Goal: Task Accomplishment & Management: Manage account settings

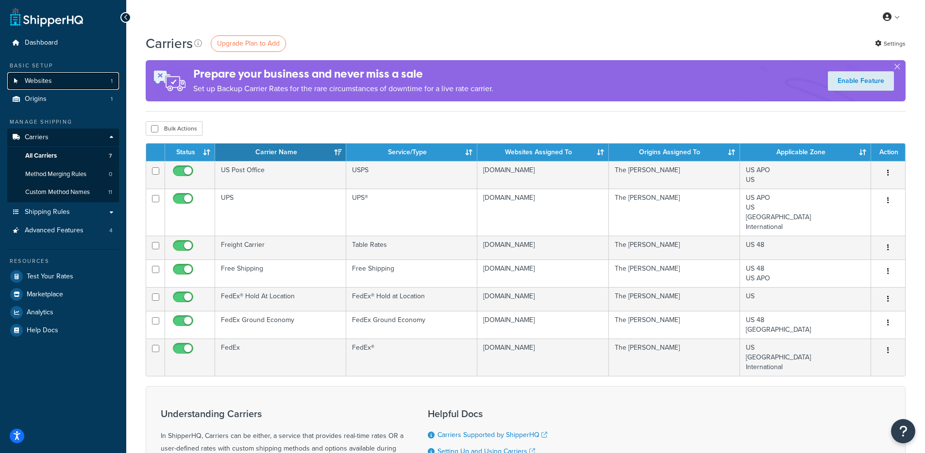
click at [45, 73] on link "Websites 1" at bounding box center [63, 81] width 112 height 18
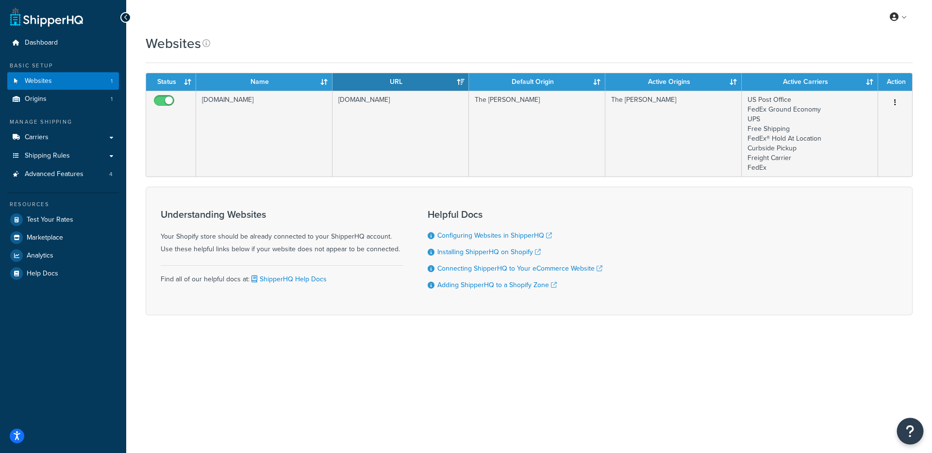
click at [908, 428] on icon "Open Resource Center" at bounding box center [910, 432] width 9 height 14
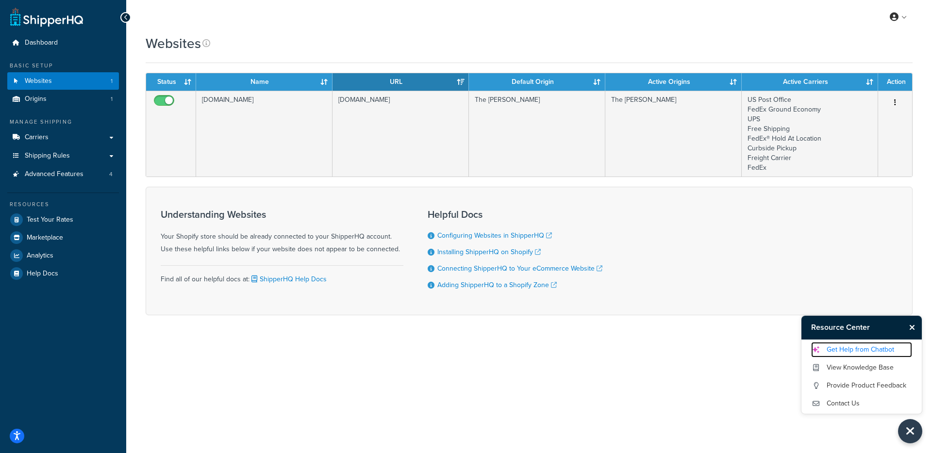
click at [842, 352] on link "Get Help from Chatbot" at bounding box center [861, 350] width 101 height 16
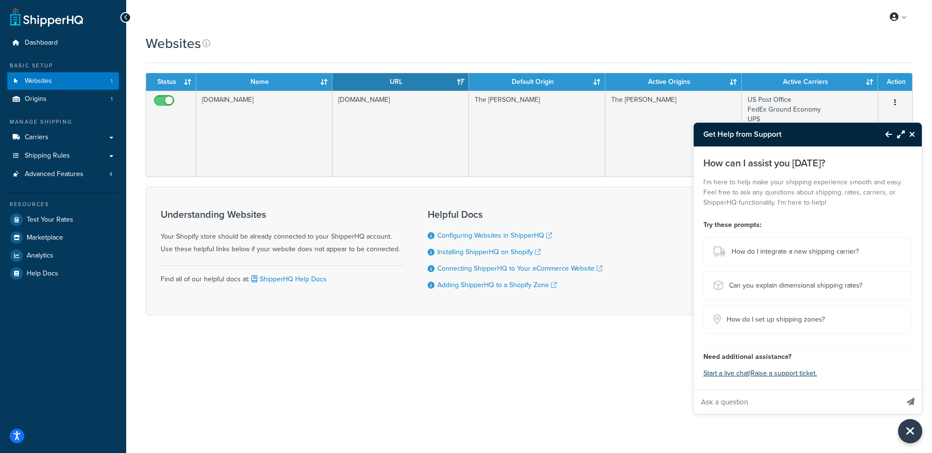
drag, startPoint x: 740, startPoint y: 403, endPoint x: 761, endPoint y: 400, distance: 22.1
click at [740, 403] on input "Ask a question" at bounding box center [796, 402] width 205 height 23
paste input "How do we configure Free Shipping so that it only applies to order TOTALS great…"
type input "How do we configure Free Shipping so that it only applies to order TOTALS great…"
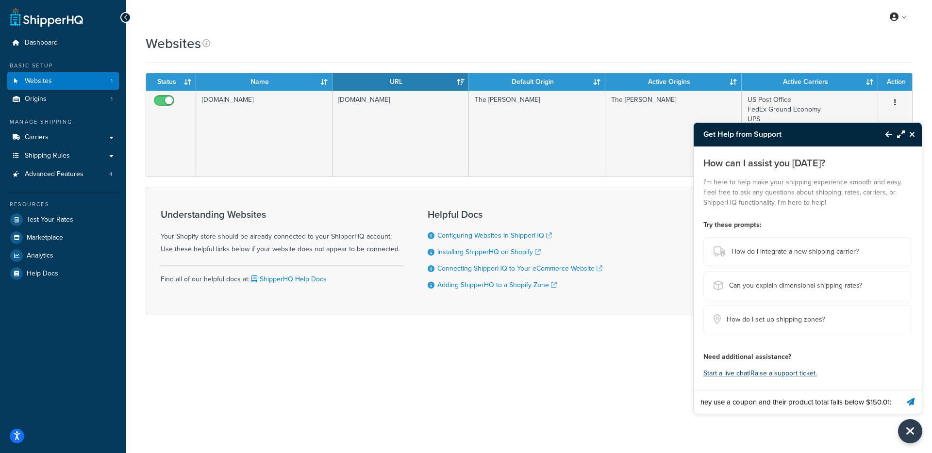
click at [913, 403] on icon "Send message" at bounding box center [911, 402] width 8 height 8
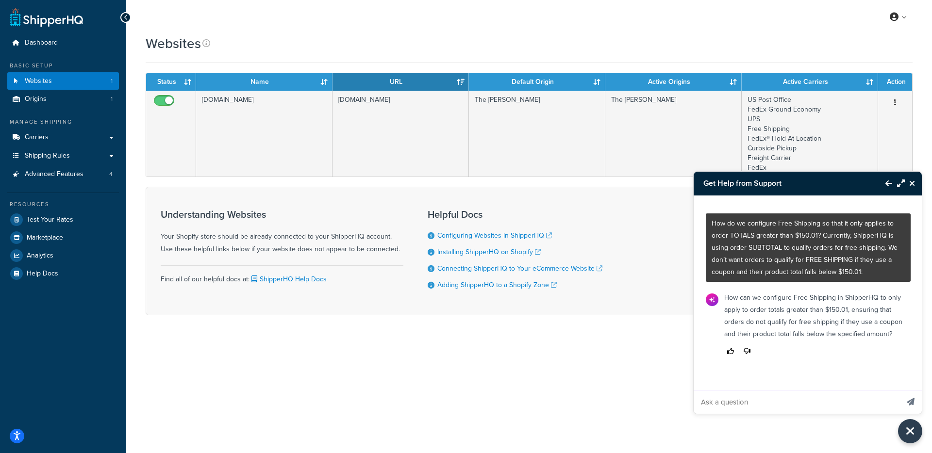
click at [841, 353] on div at bounding box center [814, 351] width 181 height 13
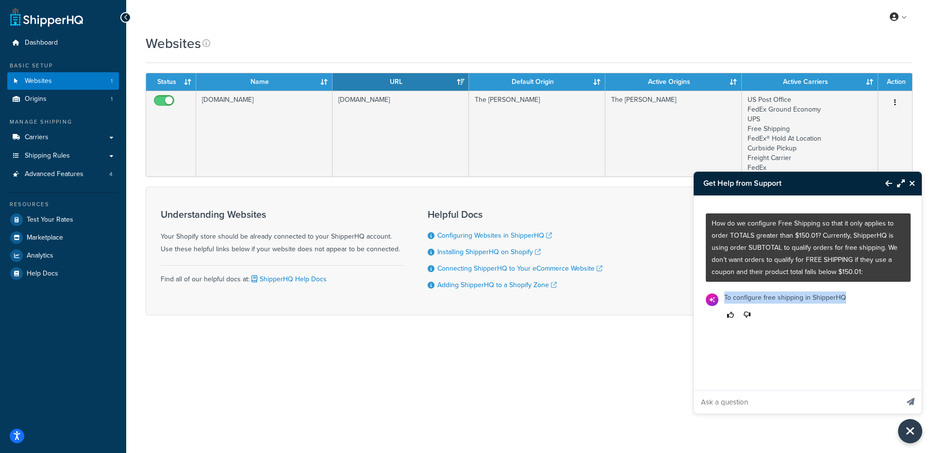
drag, startPoint x: 843, startPoint y: 333, endPoint x: 901, endPoint y: 349, distance: 59.3
click at [901, 349] on div "How do we configure Free Shipping so that it only applies to order TOTALS great…" at bounding box center [808, 305] width 228 height 218
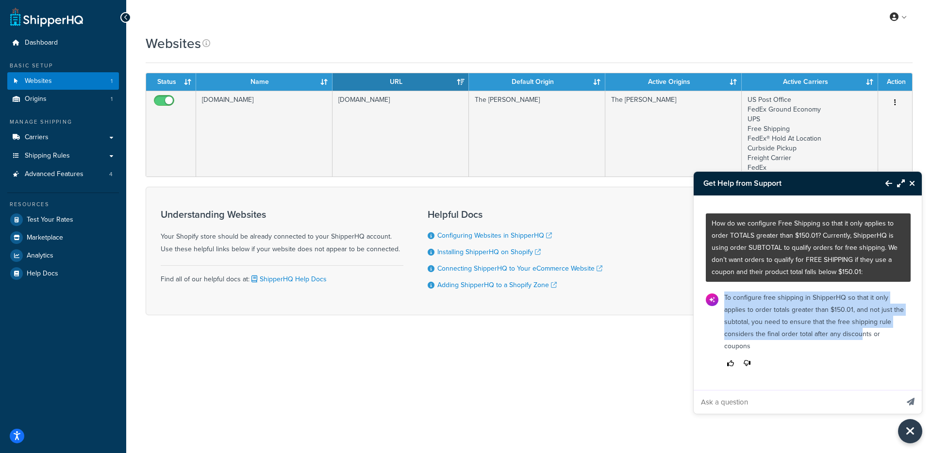
click at [858, 330] on p "To configure free shipping in ShipperHQ so that it only applies to order totals…" at bounding box center [814, 322] width 181 height 61
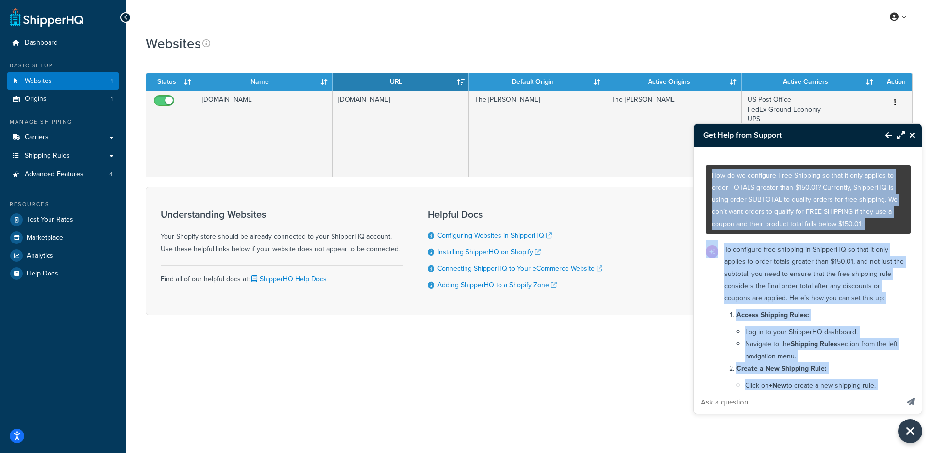
drag, startPoint x: 862, startPoint y: 351, endPoint x: 715, endPoint y: 168, distance: 235.0
click at [715, 168] on div "How do we configure Free Shipping so that it only applies to order TOTALS great…" at bounding box center [808, 269] width 229 height 243
copy div "How do we configure Free Shipping so that it only applies to order TOTALS great…"
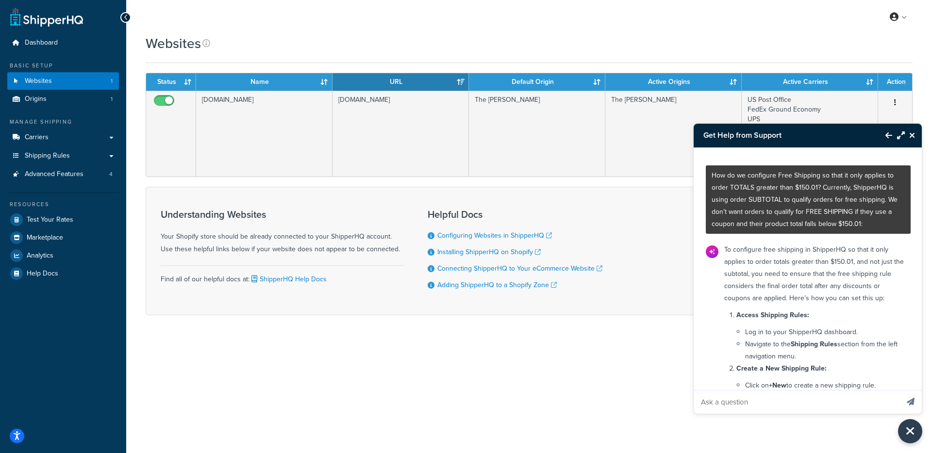
click at [325, 24] on div "My Profile Billing Global Settings Contact Us Logout" at bounding box center [529, 17] width 806 height 34
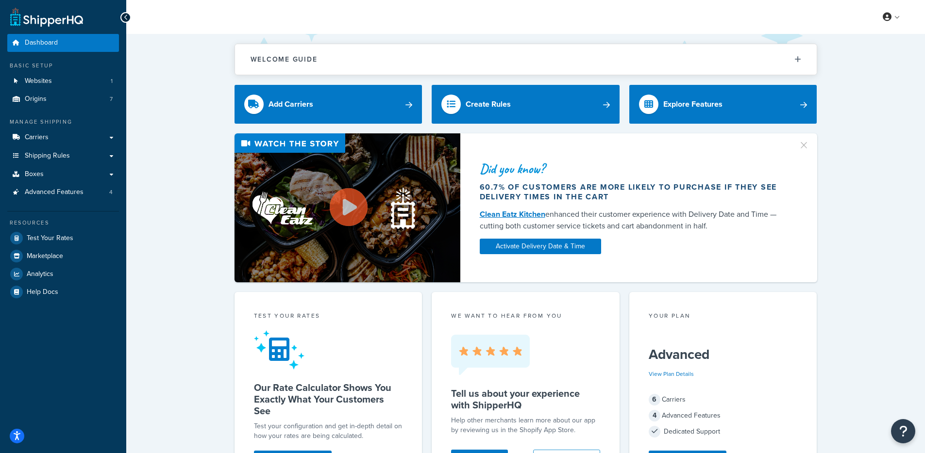
click at [176, 185] on div "Did you know? 60.7% of customers are more likely to purchase if they see delive…" at bounding box center [526, 207] width 760 height 149
click at [79, 128] on div "Manage Shipping Carriers Carriers All Carriers 5 Method Merging Rules 1 Custom …" at bounding box center [63, 159] width 112 height 83
click at [68, 144] on link "Carriers" at bounding box center [63, 138] width 112 height 18
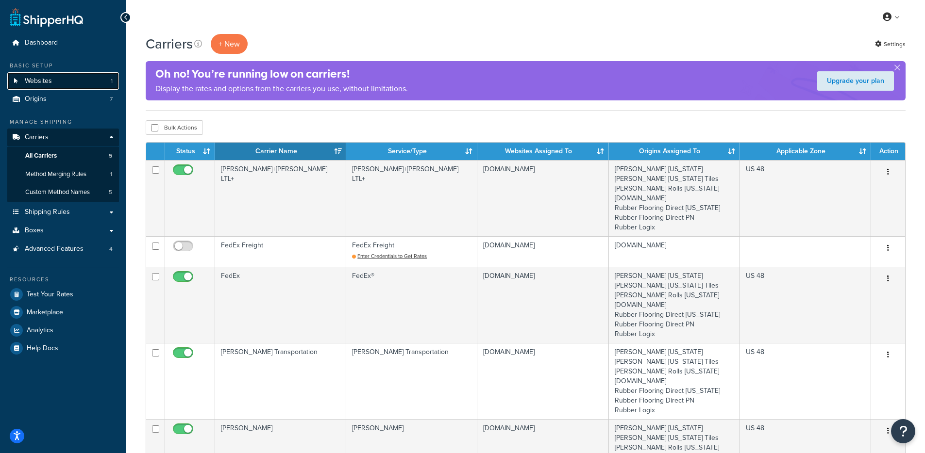
click at [73, 77] on link "Websites 1" at bounding box center [63, 81] width 112 height 18
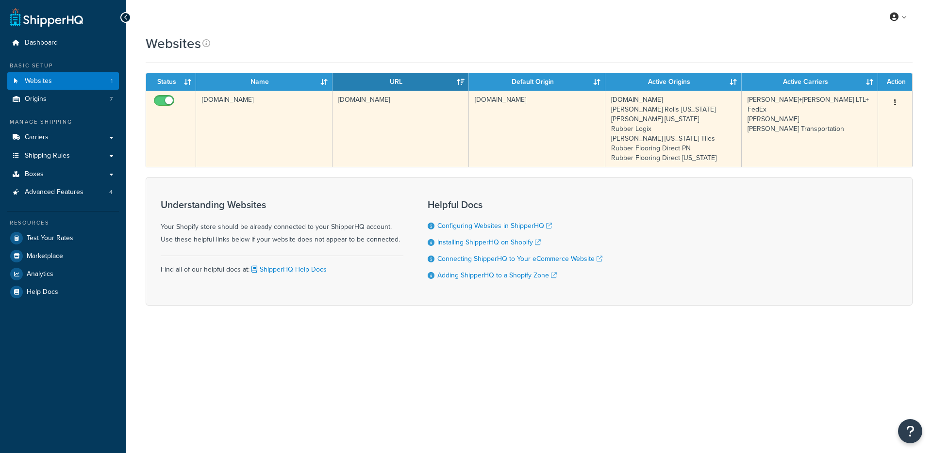
click at [266, 128] on td "livingfitstore123.myshopify.com" at bounding box center [264, 129] width 136 height 76
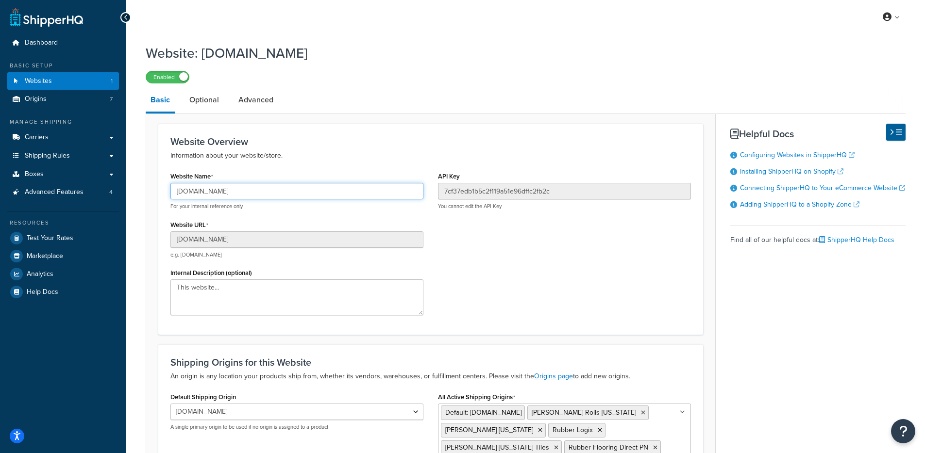
drag, startPoint x: 275, startPoint y: 195, endPoint x: 139, endPoint y: 193, distance: 135.9
click at [138, 193] on div "Website: [DOMAIN_NAME] Enabled Basic Optional Advanced Website Overview Informa…" at bounding box center [525, 304] width 798 height 531
drag, startPoint x: 379, startPoint y: 109, endPoint x: 308, endPoint y: 58, distance: 87.2
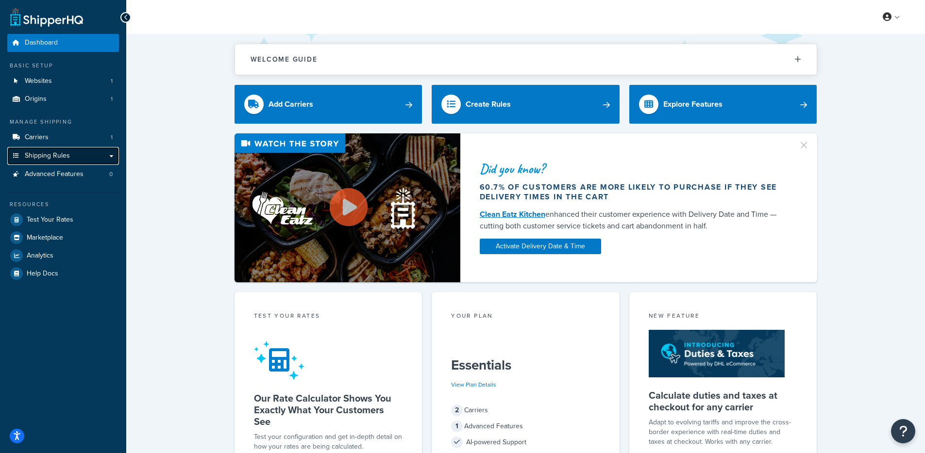
click at [68, 153] on span "Shipping Rules" at bounding box center [47, 156] width 45 height 8
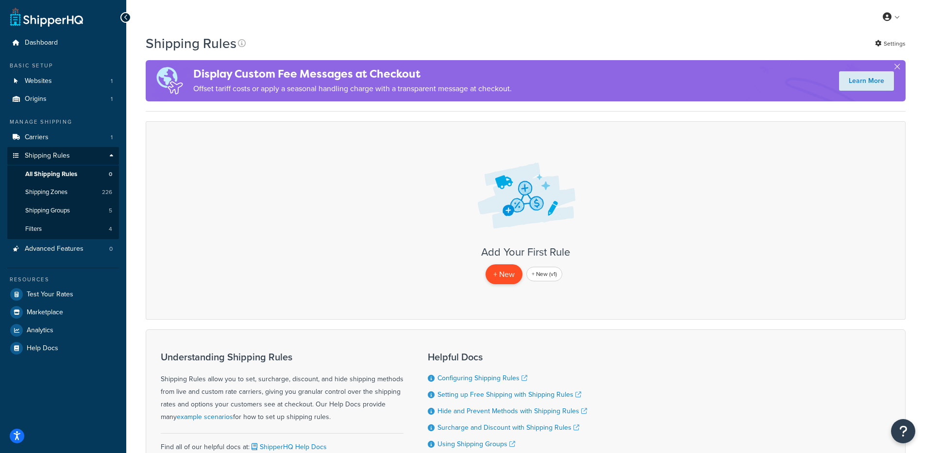
click at [513, 276] on p "+ New" at bounding box center [503, 274] width 37 height 20
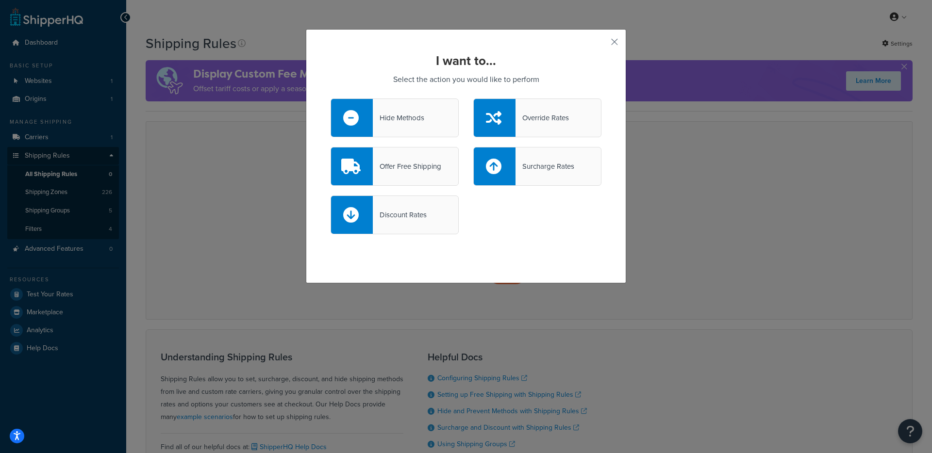
click at [416, 174] on div "Offer Free Shipping" at bounding box center [394, 166] width 128 height 39
click at [0, 0] on input "Offer Free Shipping" at bounding box center [0, 0] width 0 height 0
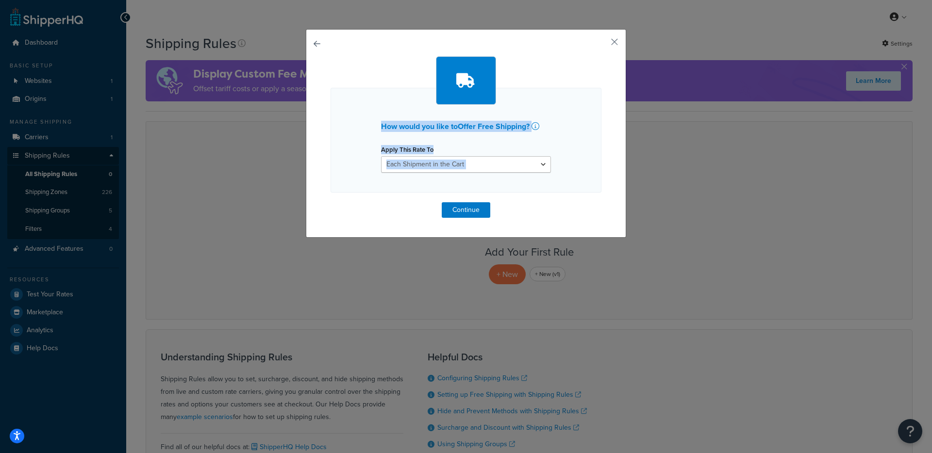
click at [314, 40] on div "How would you like to Offer Free Shipping ? Apply This Rate To Each Shipment in…" at bounding box center [466, 133] width 320 height 209
drag, startPoint x: 314, startPoint y: 40, endPoint x: 332, endPoint y: 48, distance: 20.5
click at [330, 202] on button "button" at bounding box center [330, 202] width 0 height 0
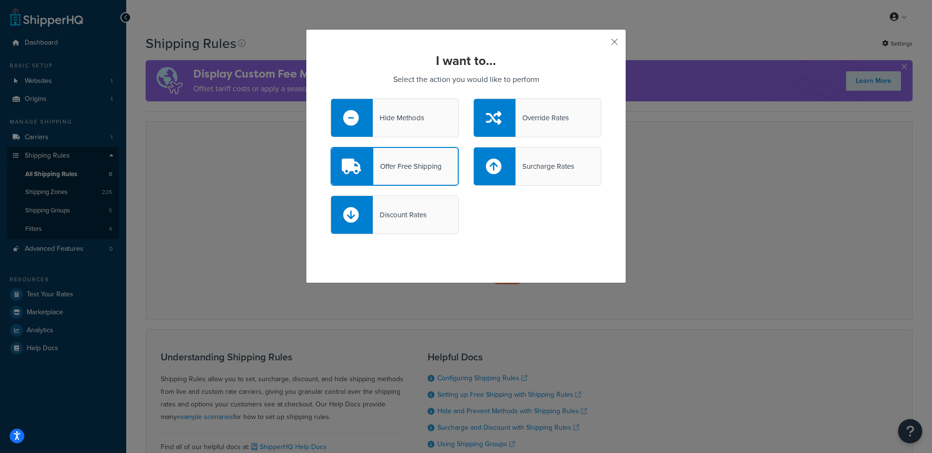
click at [529, 246] on div "I want to... Select the action you would like to perform Hide Methods Override …" at bounding box center [466, 156] width 320 height 254
click at [547, 165] on div "Surcharge Rates" at bounding box center [544, 167] width 59 height 14
click at [0, 0] on input "Surcharge Rates" at bounding box center [0, 0] width 0 height 0
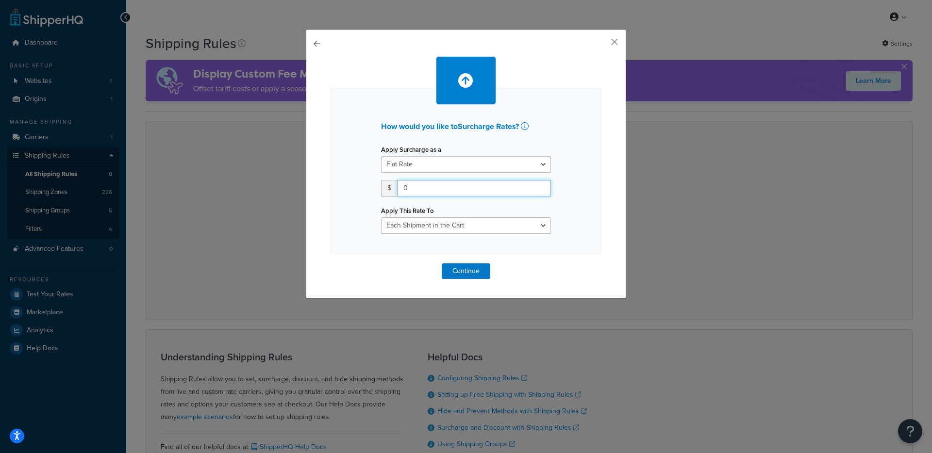
click at [462, 189] on input "0" at bounding box center [474, 188] width 154 height 17
click at [445, 266] on button "Continue" at bounding box center [466, 272] width 49 height 16
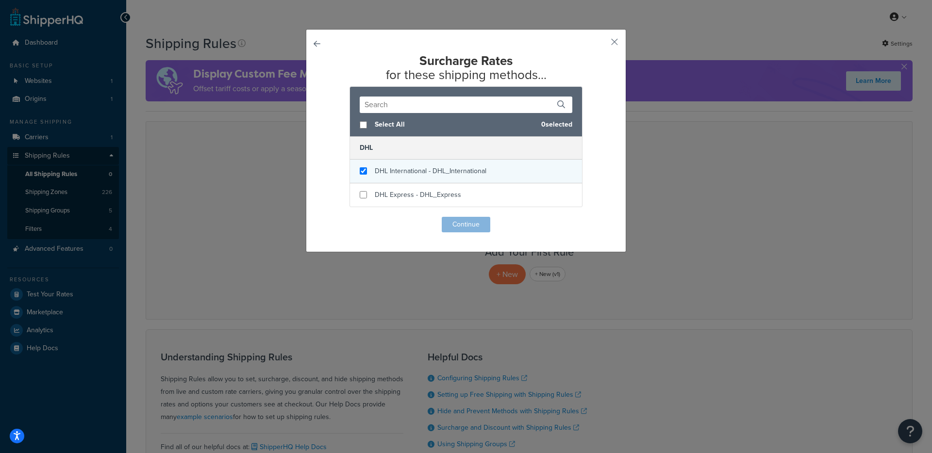
checkbox input "true"
click at [409, 175] on span "DHL International - DHL_International" at bounding box center [431, 171] width 112 height 10
click at [458, 225] on button "Continue" at bounding box center [466, 225] width 49 height 16
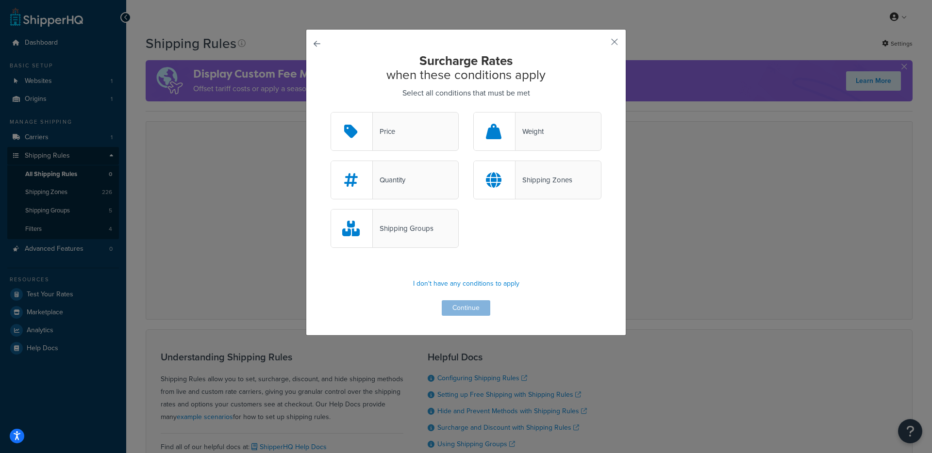
click at [431, 179] on div "Quantity" at bounding box center [394, 180] width 128 height 39
click at [0, 0] on input "Quantity" at bounding box center [0, 0] width 0 height 0
click at [462, 306] on button "Continue" at bounding box center [466, 308] width 49 height 16
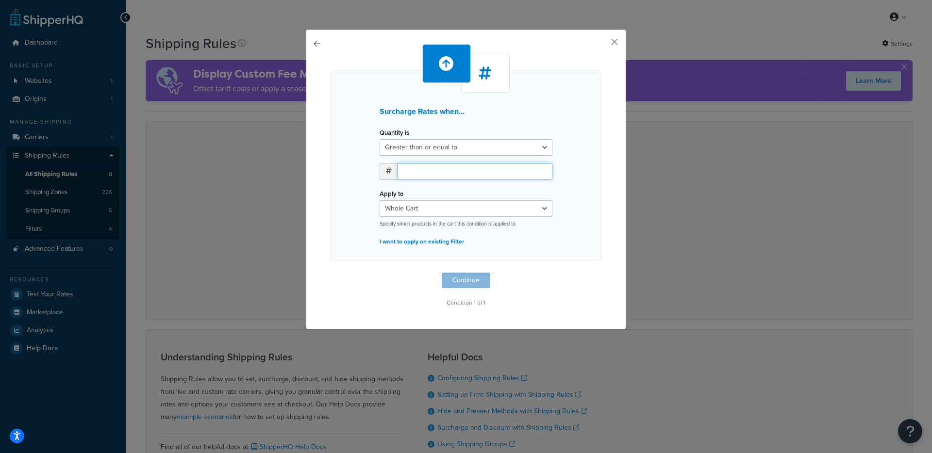
click at [434, 172] on input "number" at bounding box center [474, 171] width 155 height 17
click at [413, 207] on div "Apply to Whole Cart Everything in Shipping Group Everything at Origin Each Item…" at bounding box center [466, 207] width 173 height 41
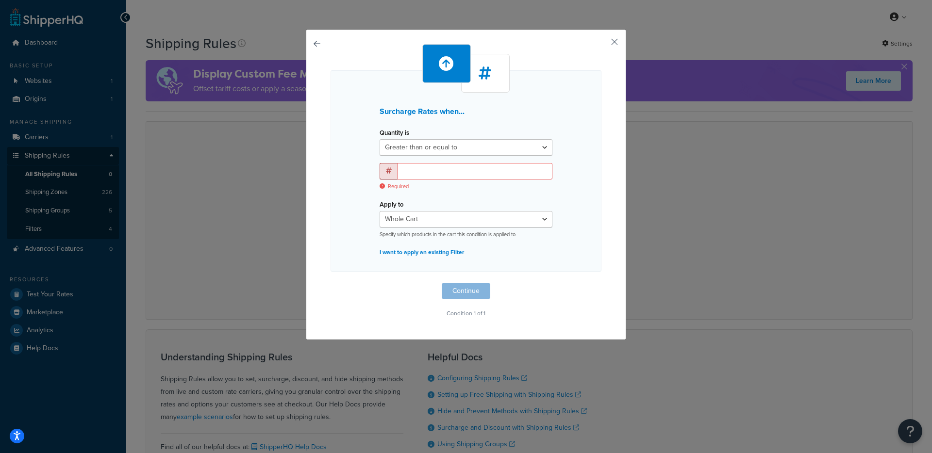
drag, startPoint x: 413, startPoint y: 254, endPoint x: 416, endPoint y: 248, distance: 5.9
click at [413, 253] on p "I want to apply an existing Filter" at bounding box center [466, 253] width 173 height 14
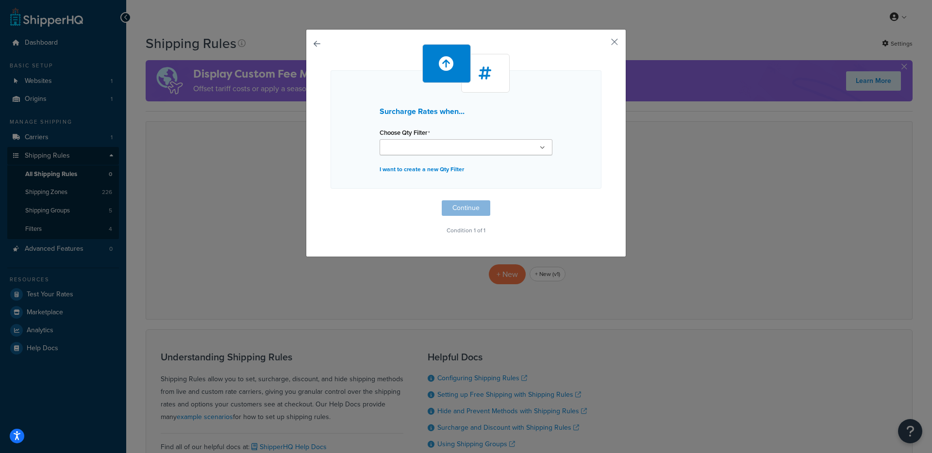
click at [454, 159] on div "Surcharge Rates when... Choose Qty Filter Quantity = 1 to 5 for Everything in S…" at bounding box center [465, 129] width 271 height 118
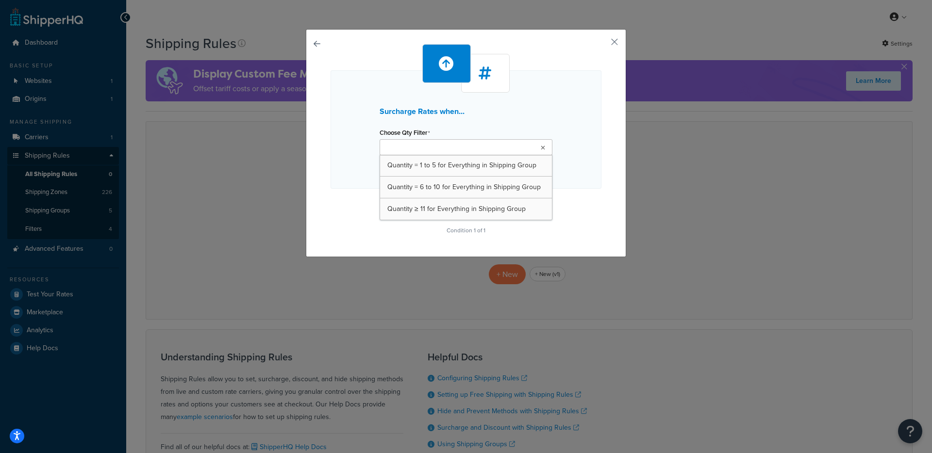
click at [460, 151] on ul at bounding box center [466, 147] width 173 height 16
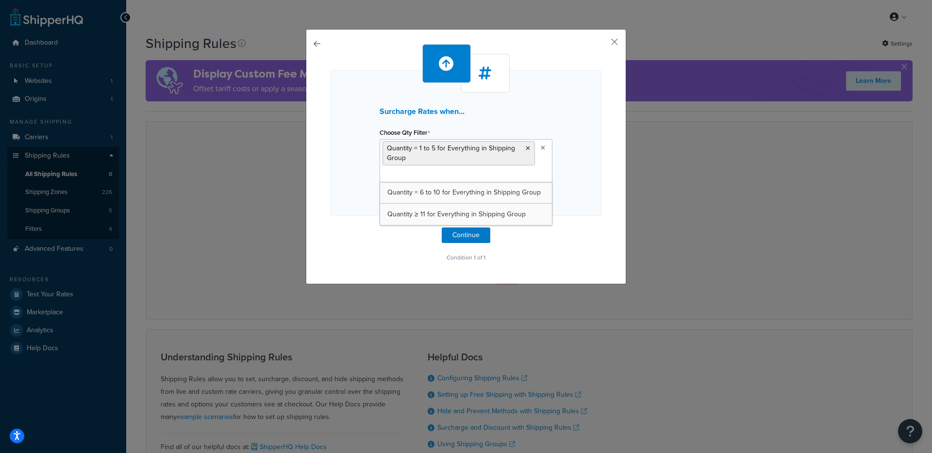
click at [359, 249] on div "Surcharge Rates when... Choose Qty Filter Quantity = 1 to 5 for Everything in S…" at bounding box center [465, 154] width 271 height 220
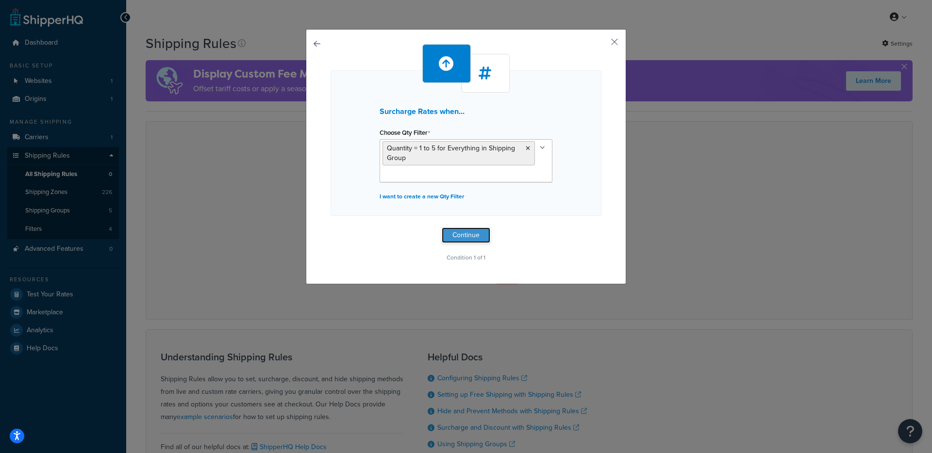
click at [451, 234] on button "Continue" at bounding box center [466, 236] width 49 height 16
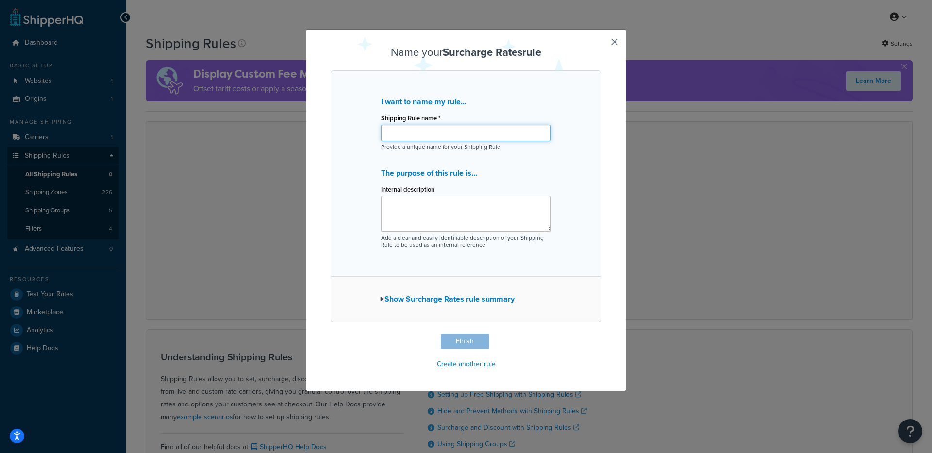
click at [434, 130] on input "Shipping Rule name *" at bounding box center [466, 133] width 170 height 17
type input "Test"
click at [414, 234] on p "Add a clear and easily identifiable description of your Shipping Rule to be use…" at bounding box center [466, 241] width 170 height 15
click at [431, 222] on textarea "Internal description" at bounding box center [466, 214] width 170 height 36
type textarea "test"
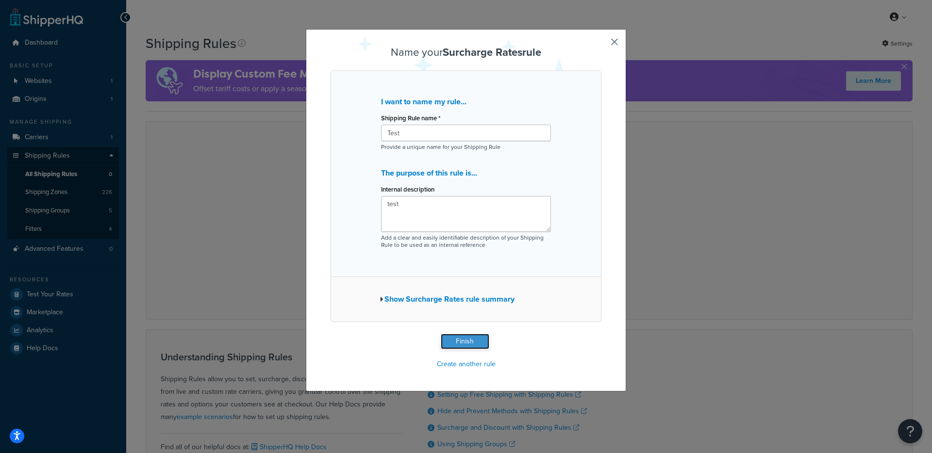
click at [449, 341] on button "Finish" at bounding box center [465, 342] width 49 height 16
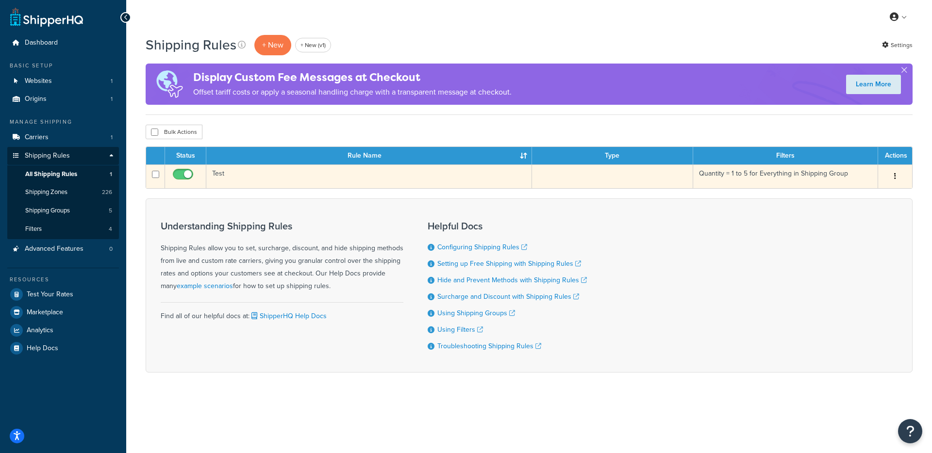
click at [281, 187] on td "Test" at bounding box center [369, 177] width 326 height 24
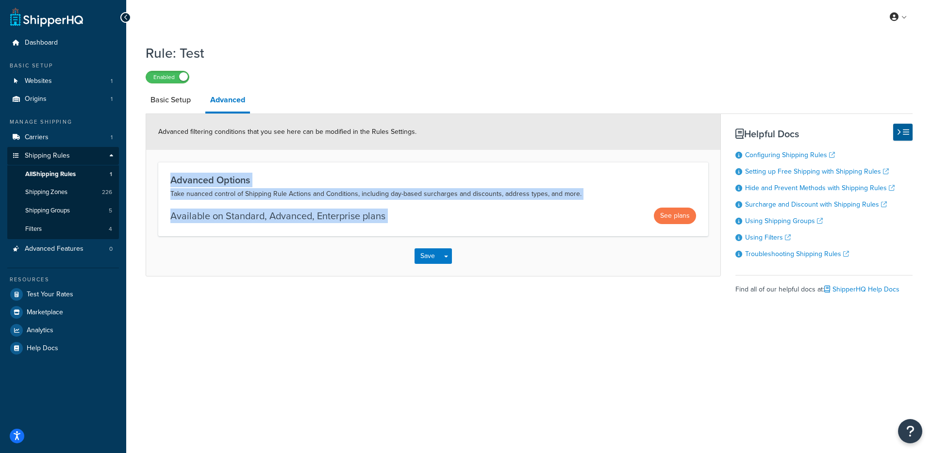
drag, startPoint x: 132, startPoint y: 174, endPoint x: 347, endPoint y: 240, distance: 225.2
click at [347, 239] on div "Rule: Test Enabled Basic Setup Advanced Advanced filtering conditions that you …" at bounding box center [529, 191] width 806 height 304
click at [317, 276] on div "Save Save Dropdown Save and Edit Save and Duplicate Save and Create New" at bounding box center [433, 256] width 574 height 40
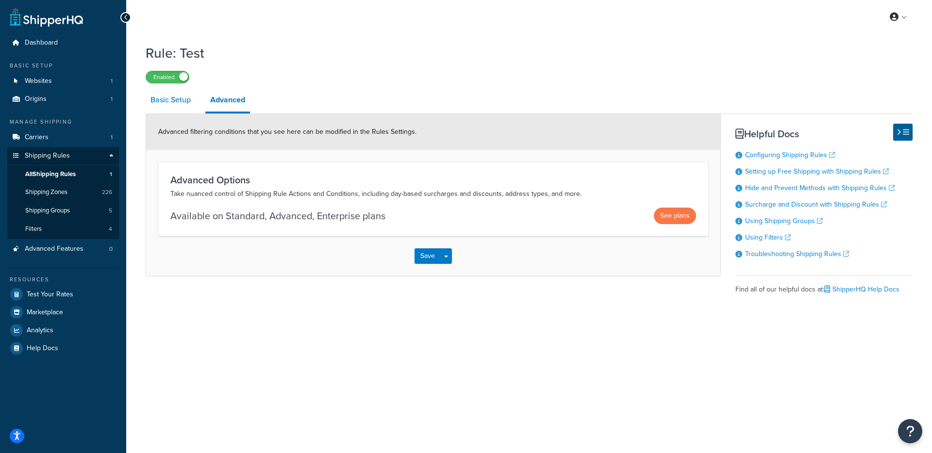
click at [156, 106] on link "Basic Setup" at bounding box center [171, 99] width 50 height 23
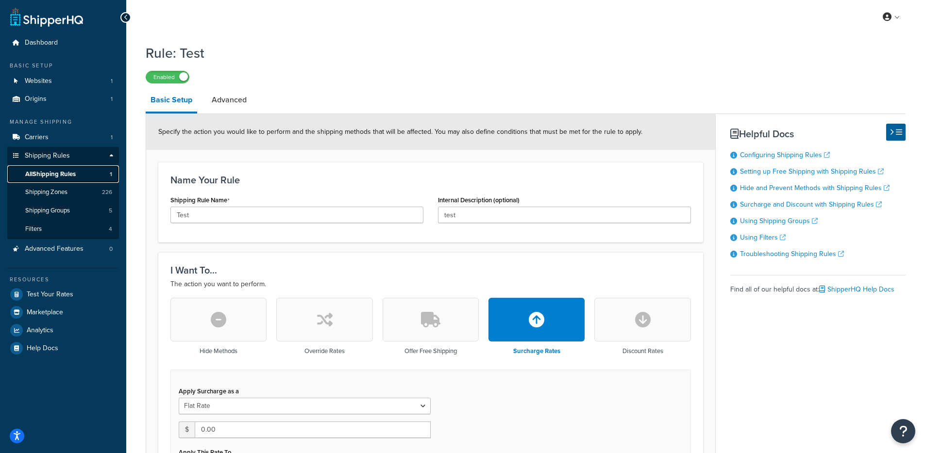
click at [60, 178] on link "All Shipping Rules 1" at bounding box center [63, 174] width 112 height 18
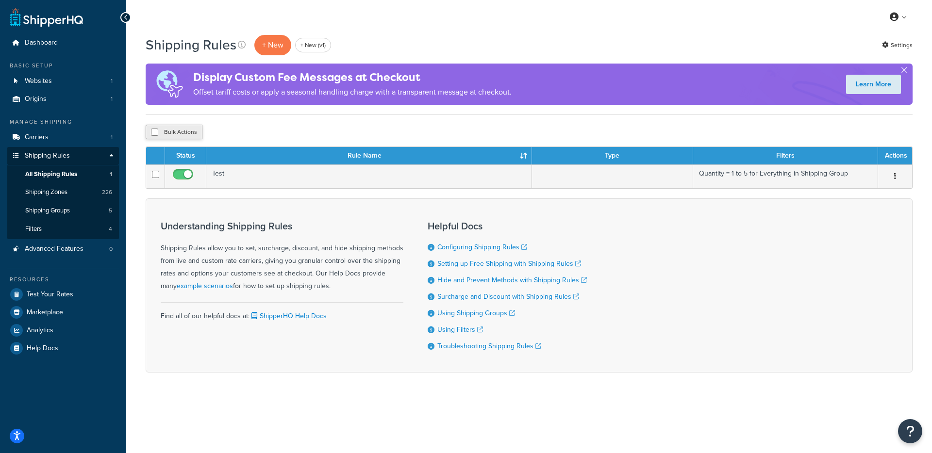
click at [149, 133] on button "Bulk Actions" at bounding box center [174, 132] width 57 height 15
checkbox input "true"
click at [270, 127] on button "Delete" at bounding box center [258, 132] width 33 height 15
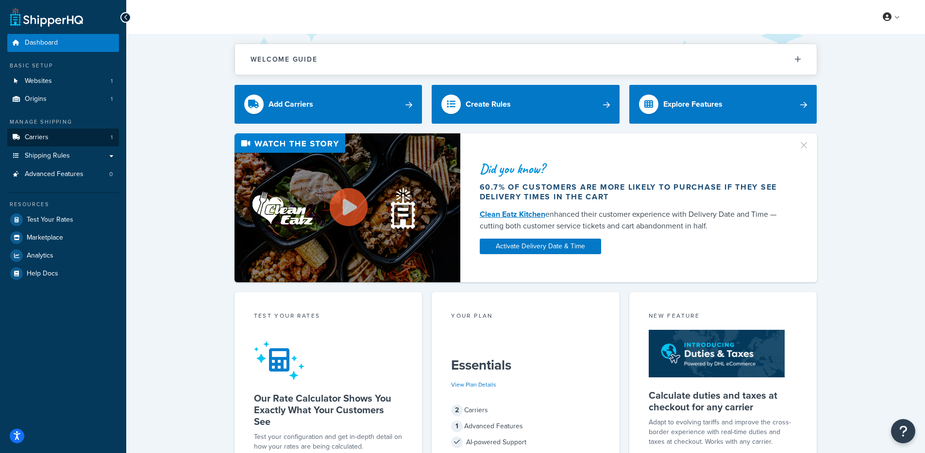
click at [93, 127] on div "Manage Shipping Carriers 1 Shipping Rules Shipping Rules All Shipping Rules 0 S…" at bounding box center [63, 150] width 112 height 65
click at [80, 152] on link "Shipping Rules" at bounding box center [63, 156] width 112 height 18
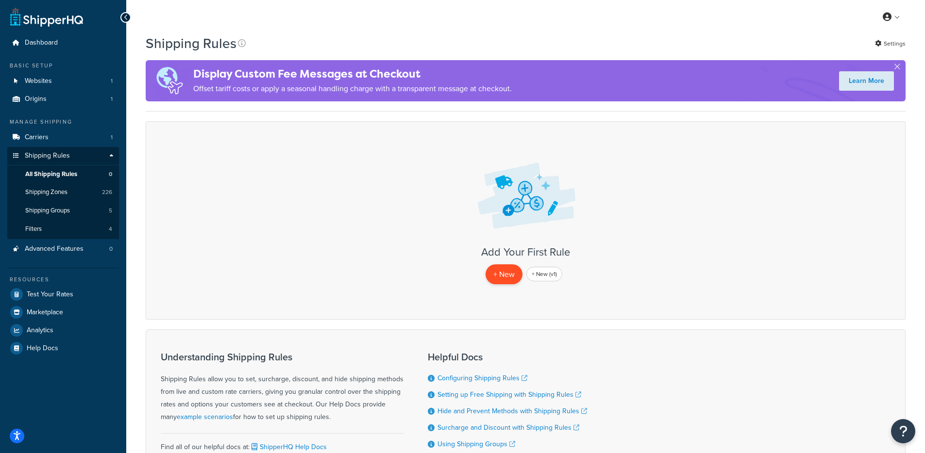
click at [499, 273] on p "+ New" at bounding box center [503, 274] width 37 height 20
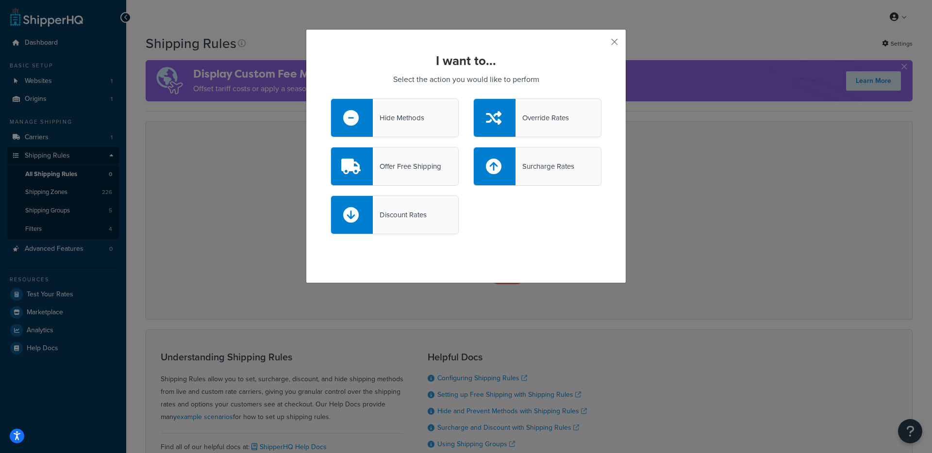
drag, startPoint x: 540, startPoint y: 118, endPoint x: 560, endPoint y: 153, distance: 40.4
click at [544, 123] on div "Override Rates" at bounding box center [541, 118] width 53 height 14
click at [561, 161] on div "Surcharge Rates" at bounding box center [544, 167] width 59 height 14
click at [0, 0] on input "Surcharge Rates" at bounding box center [0, 0] width 0 height 0
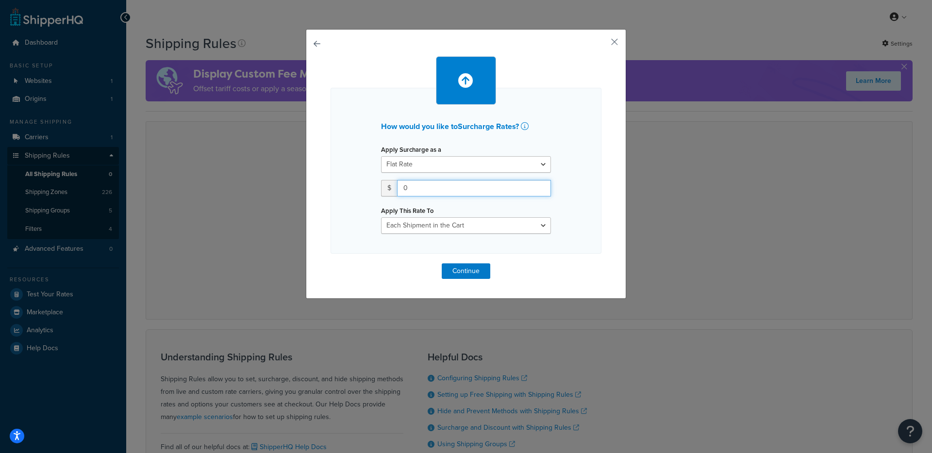
click at [457, 192] on input "0" at bounding box center [474, 188] width 154 height 17
type input "01"
click at [468, 263] on div "How would you like to Surcharge Rates ? Apply Surcharge as a Flat Rate Percenta…" at bounding box center [465, 167] width 271 height 223
click at [469, 267] on button "Continue" at bounding box center [466, 272] width 49 height 16
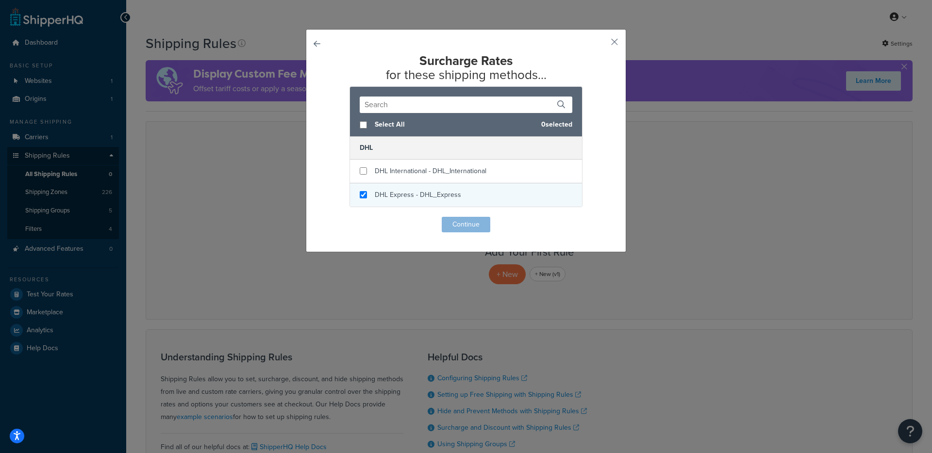
checkbox input "true"
click at [406, 183] on div "DHL Express - DHL_Express" at bounding box center [466, 194] width 232 height 23
click at [453, 223] on button "Continue" at bounding box center [466, 225] width 49 height 16
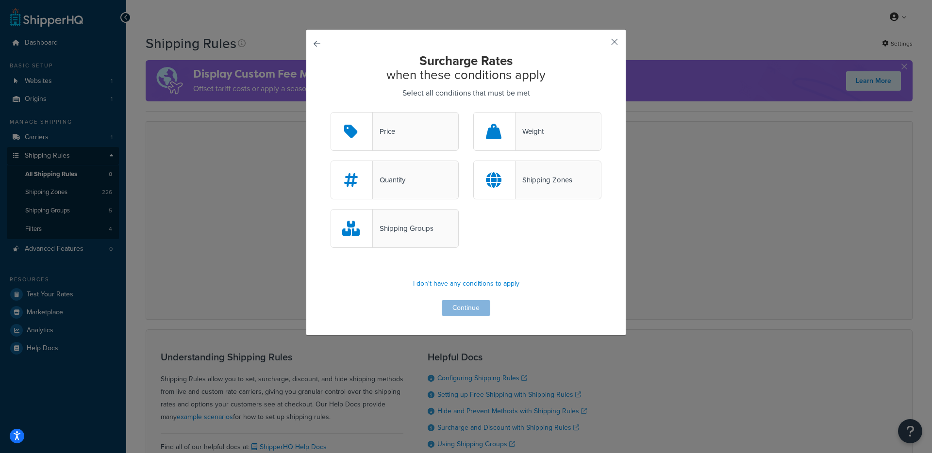
click at [516, 169] on div "Shipping Zones" at bounding box center [537, 180] width 128 height 39
click at [0, 0] on input "Shipping Zones" at bounding box center [0, 0] width 0 height 0
click at [464, 308] on button "Continue" at bounding box center [466, 308] width 49 height 16
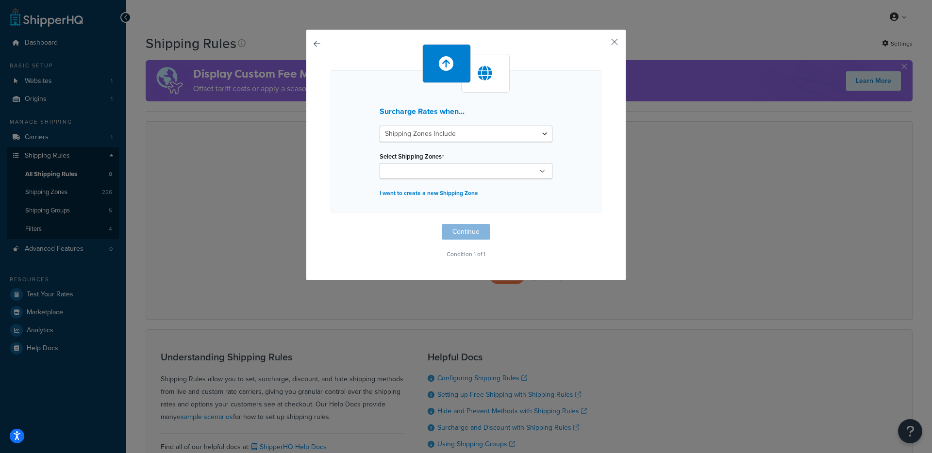
click at [451, 161] on div "Select Shipping Zones US 48 US APO US Turkmenistan Tunisia Tonga Turkey Trinida…" at bounding box center [466, 164] width 173 height 30
click at [456, 169] on ul at bounding box center [466, 171] width 173 height 16
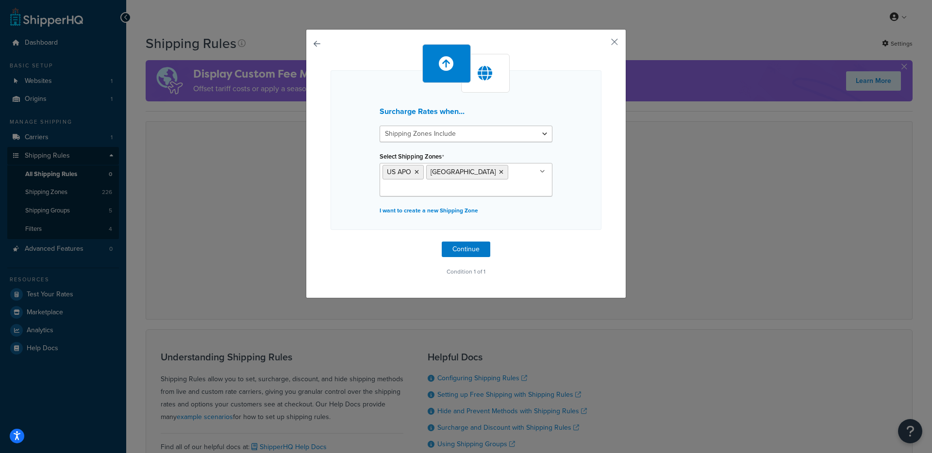
click at [582, 219] on div "Surcharge Rates when... Shipping Zones Include Shipping Zones Do Not Include Se…" at bounding box center [465, 150] width 271 height 160
click at [442, 251] on button "Continue" at bounding box center [466, 250] width 49 height 16
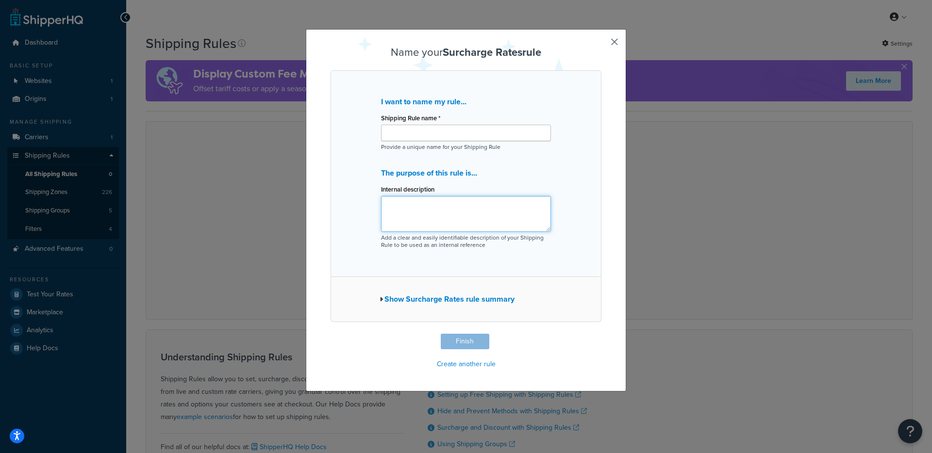
click at [406, 208] on textarea "Internal description" at bounding box center [466, 214] width 170 height 36
type textarea "test"
click at [415, 134] on input "Shipping Rule name *" at bounding box center [466, 133] width 170 height 17
type input "test"
drag, startPoint x: 431, startPoint y: 332, endPoint x: 451, endPoint y: 340, distance: 20.7
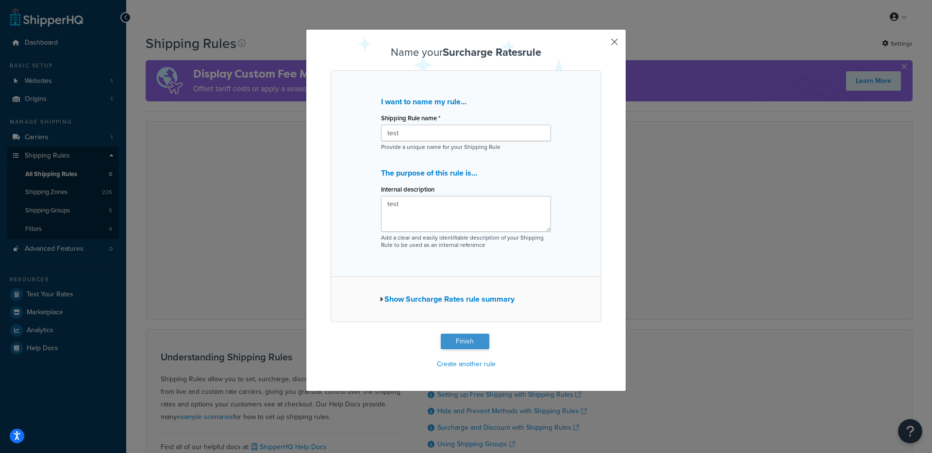
click at [434, 334] on div "Name your Surcharge Rates rule I want to name my rule... Shipping Rule name * t…" at bounding box center [465, 209] width 271 height 325
click at [451, 340] on button "Finish" at bounding box center [465, 342] width 49 height 16
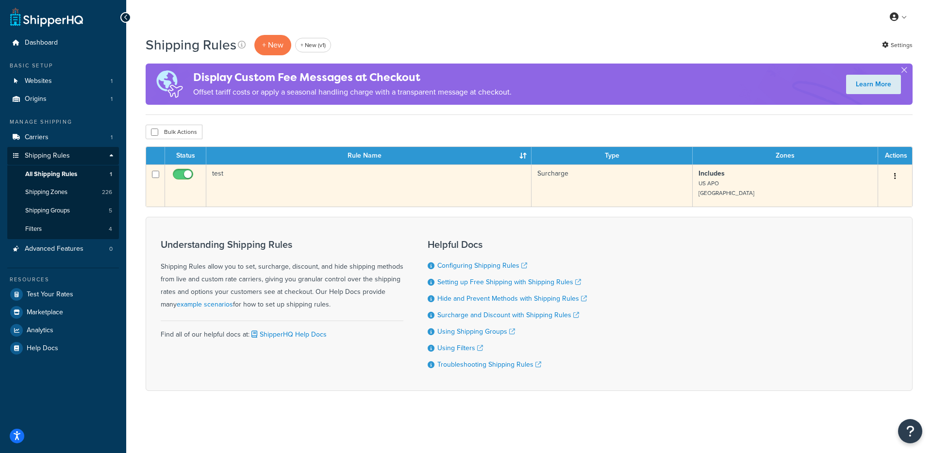
click at [281, 190] on td "test" at bounding box center [368, 186] width 325 height 42
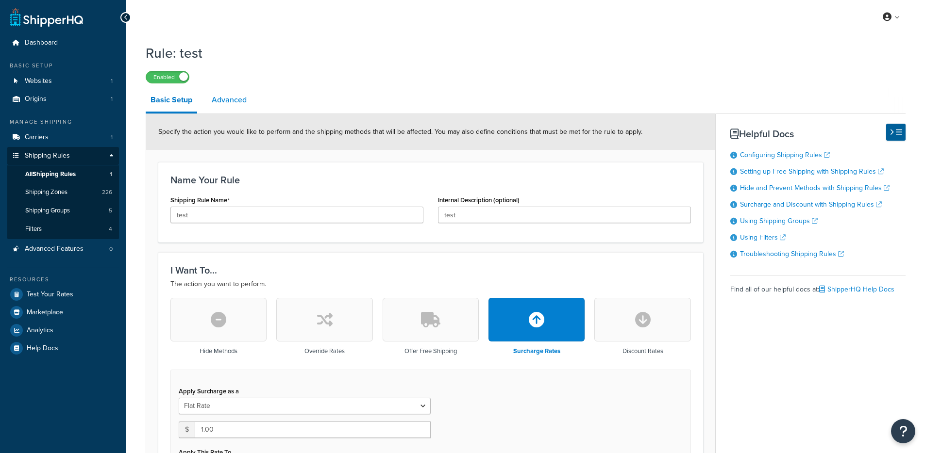
click at [248, 94] on link "Advanced" at bounding box center [229, 99] width 45 height 23
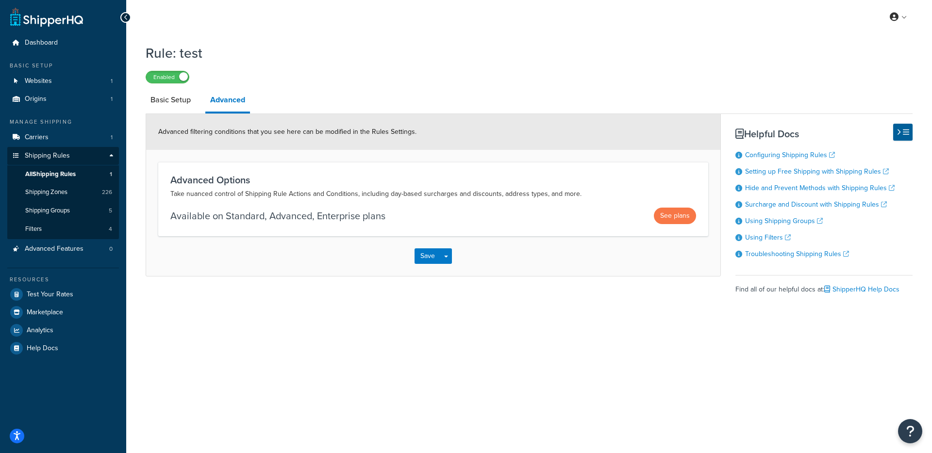
drag, startPoint x: 195, startPoint y: 201, endPoint x: 328, endPoint y: 214, distance: 133.6
click at [327, 214] on div "Advanced Options Take nuanced control of Shipping Rule Actions and Conditions, …" at bounding box center [433, 199] width 550 height 74
click at [65, 175] on span "All Shipping Rules" at bounding box center [50, 174] width 50 height 8
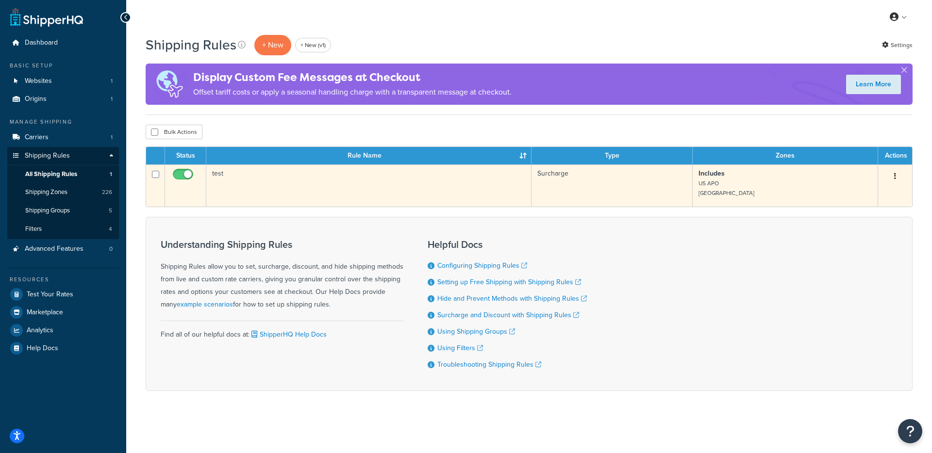
click at [153, 176] on input "checkbox" at bounding box center [155, 174] width 7 height 7
checkbox input "true"
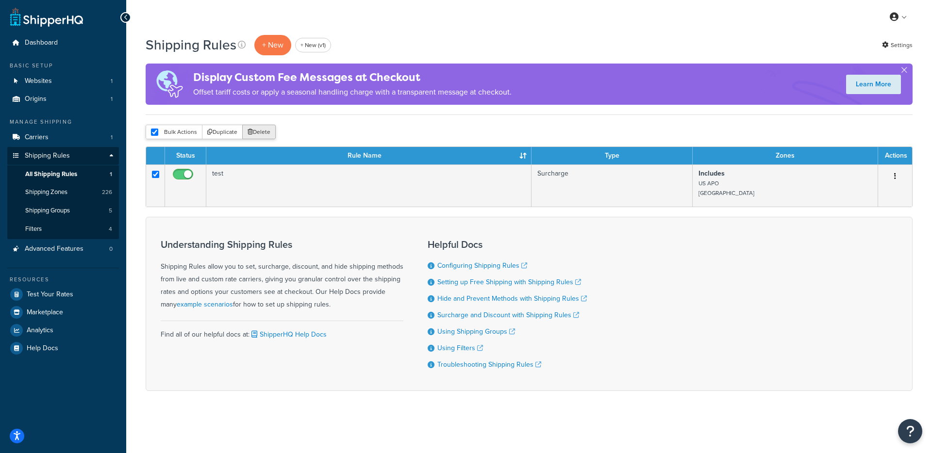
click at [264, 133] on button "Delete" at bounding box center [258, 132] width 33 height 15
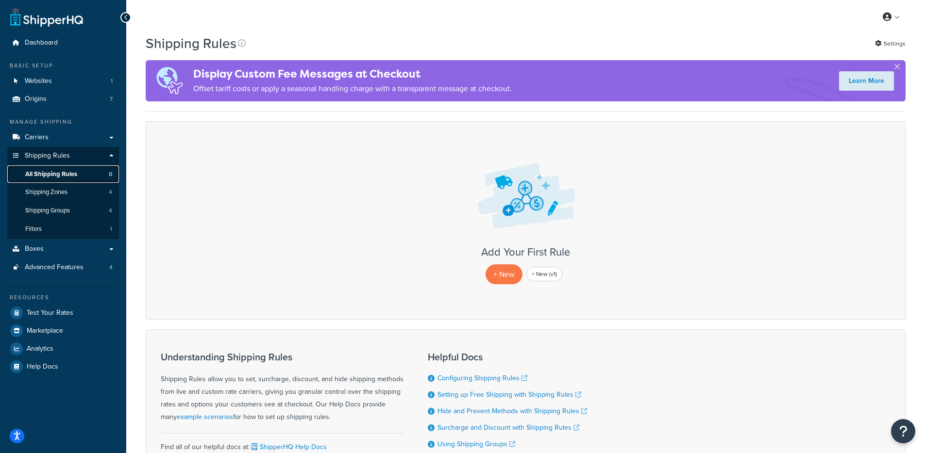
drag, startPoint x: 79, startPoint y: 176, endPoint x: 91, endPoint y: 165, distance: 16.2
click at [79, 176] on link "All Shipping Rules 0" at bounding box center [63, 174] width 112 height 18
click at [79, 76] on link "Websites 1" at bounding box center [63, 81] width 112 height 18
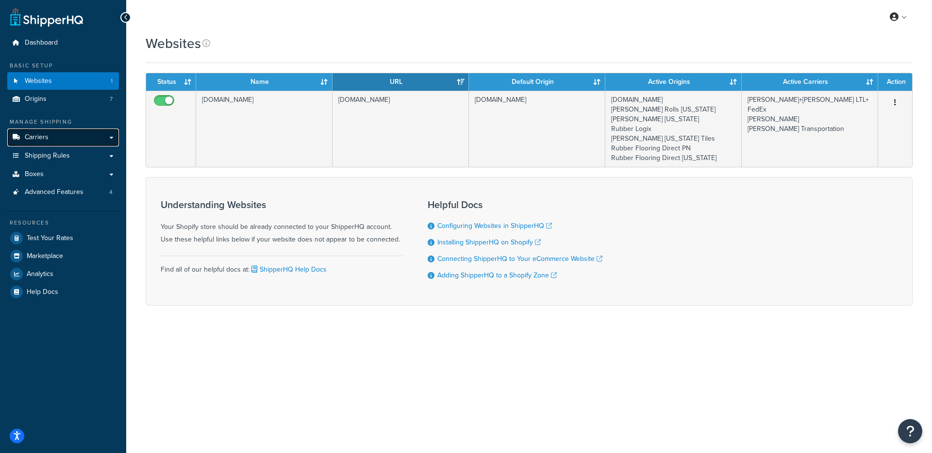
click at [38, 142] on link "Carriers" at bounding box center [63, 138] width 112 height 18
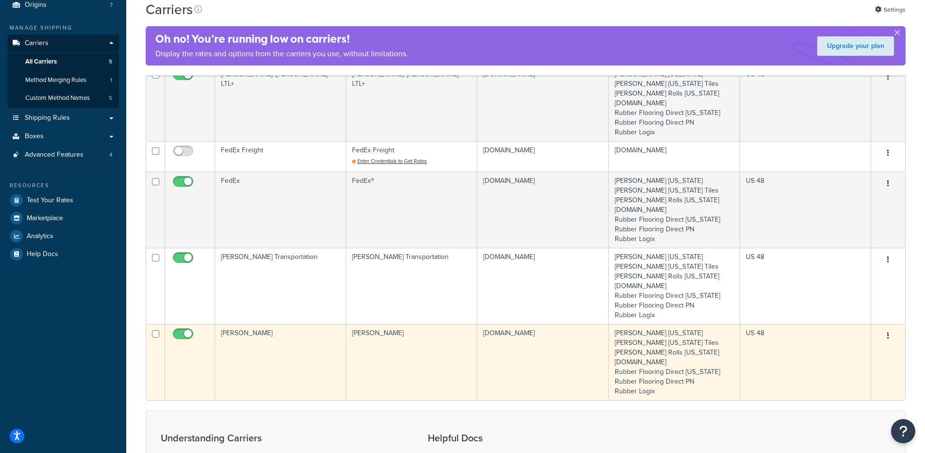
scroll to position [94, 0]
click at [283, 355] on td "[PERSON_NAME]" at bounding box center [280, 363] width 131 height 76
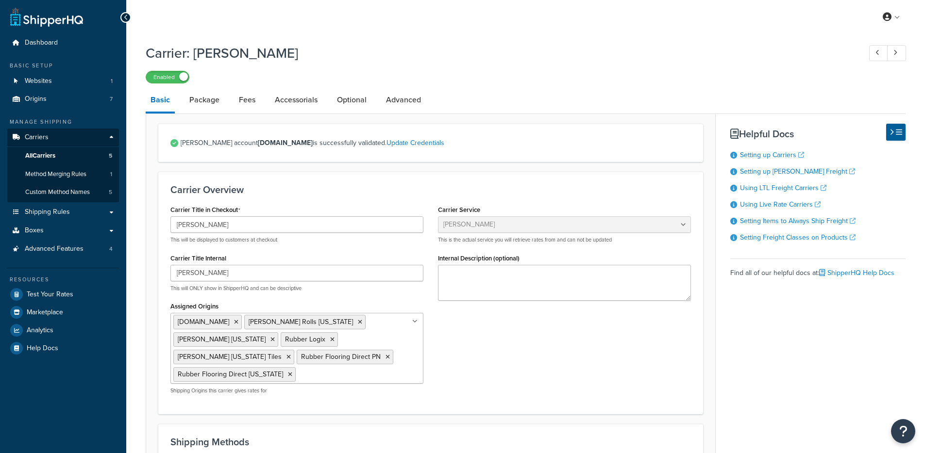
select select "estesFreight"
click at [83, 178] on span "Method Merging Rules" at bounding box center [55, 174] width 61 height 8
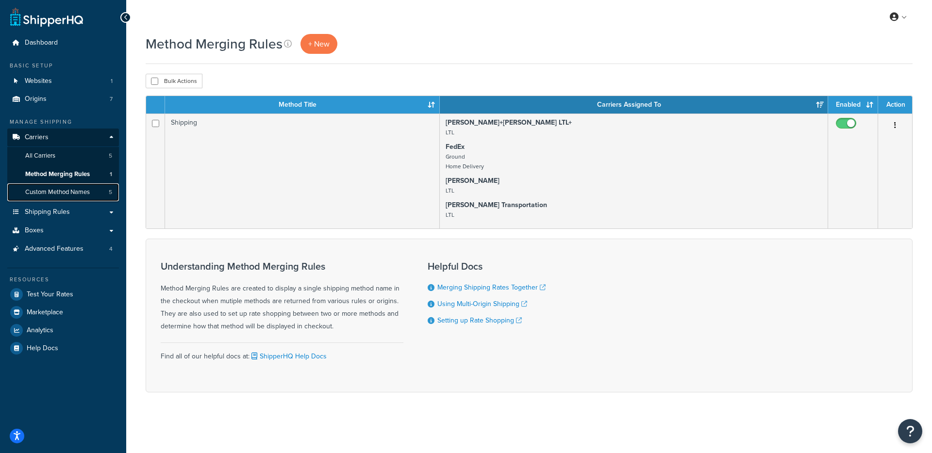
click at [80, 196] on span "Custom Method Names" at bounding box center [57, 192] width 65 height 8
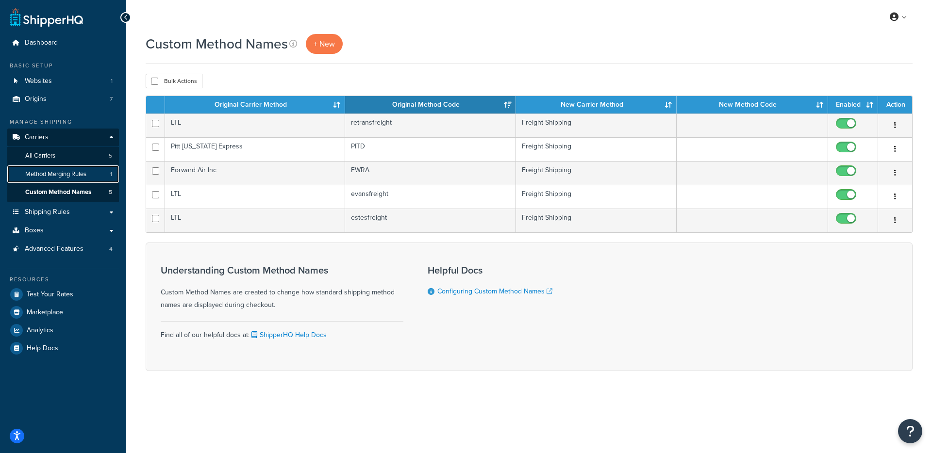
click at [77, 178] on span "Method Merging Rules" at bounding box center [55, 174] width 61 height 8
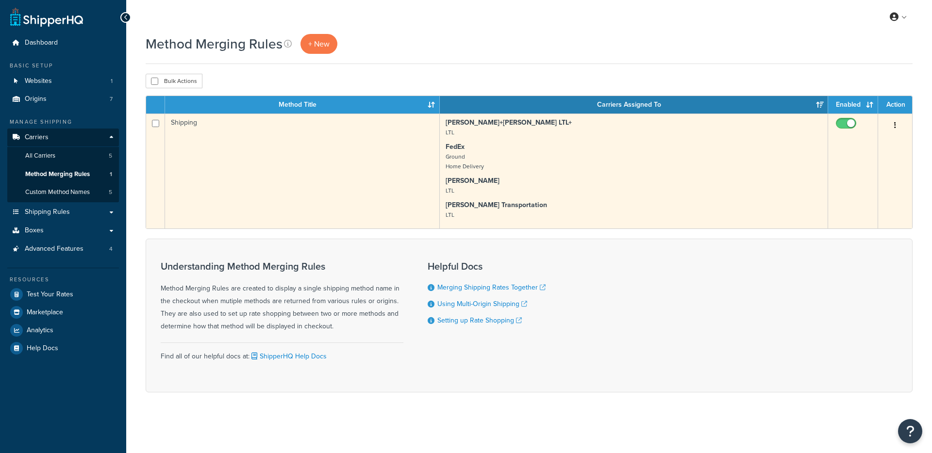
click at [309, 184] on td "Shipping" at bounding box center [302, 171] width 275 height 115
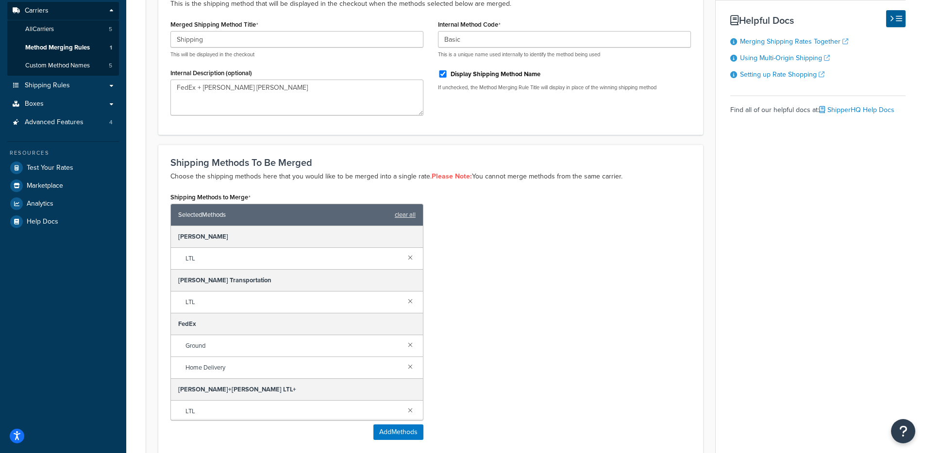
scroll to position [125, 0]
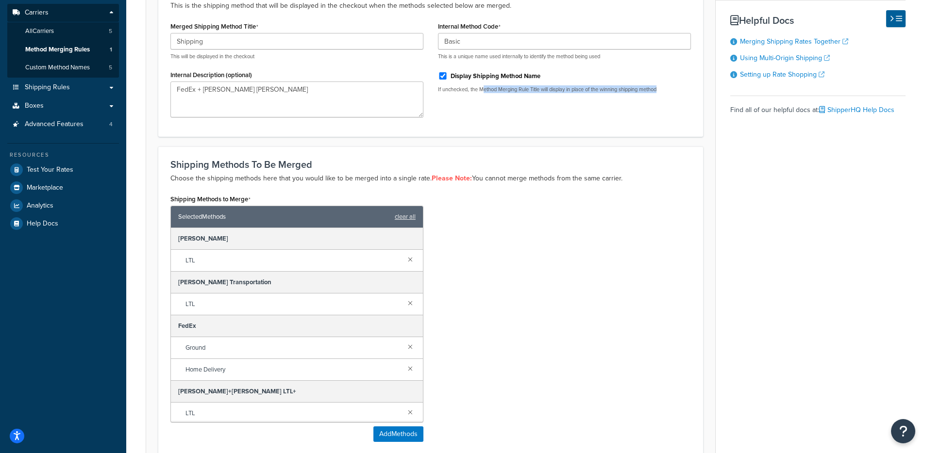
drag, startPoint x: 484, startPoint y: 91, endPoint x: 588, endPoint y: 141, distance: 115.5
click at [597, 96] on div "Internal Method Code Basic This is a unique name used internally to identify th…" at bounding box center [563, 59] width 267 height 81
click at [578, 166] on h3 "Shipping Methods To Be Merged" at bounding box center [430, 164] width 520 height 11
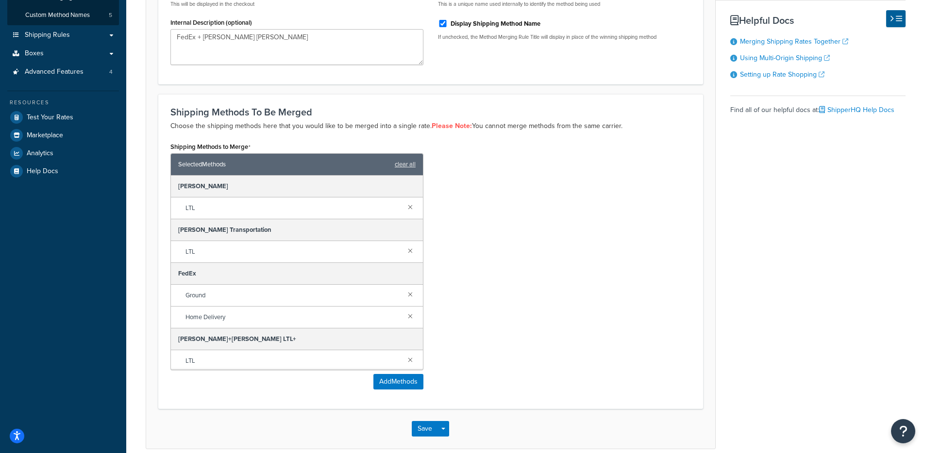
scroll to position [58, 0]
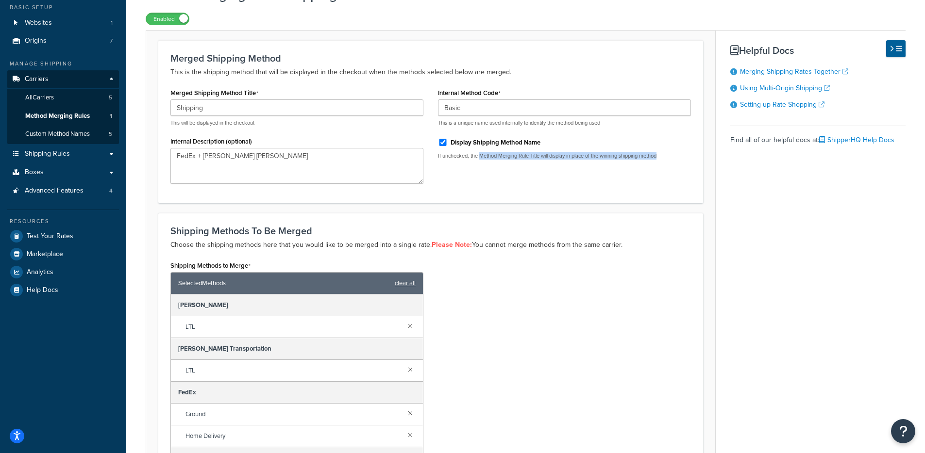
drag, startPoint x: 480, startPoint y: 156, endPoint x: 651, endPoint y: 175, distance: 171.3
click at [656, 162] on div "Internal Method Code Basic This is a unique name used internally to identify th…" at bounding box center [563, 126] width 267 height 81
click at [625, 207] on form "Merged Shipping Method This is the shipping method that will be displayed in th…" at bounding box center [430, 303] width 569 height 527
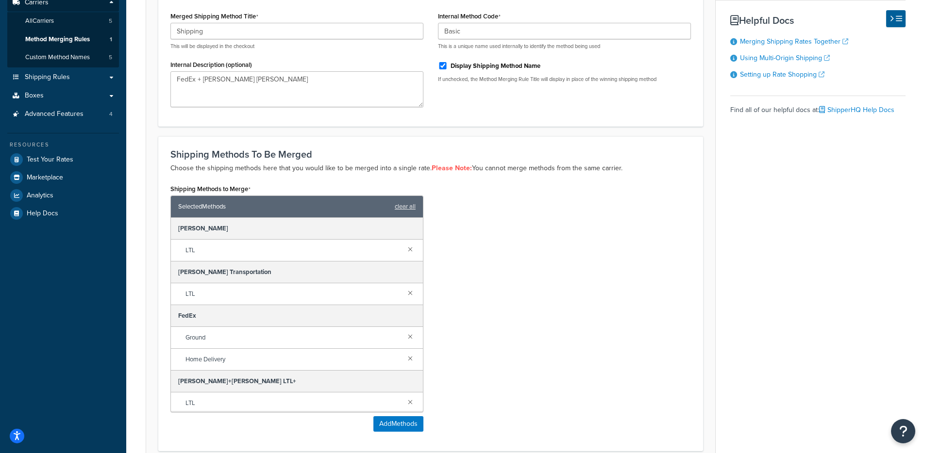
scroll to position [0, 0]
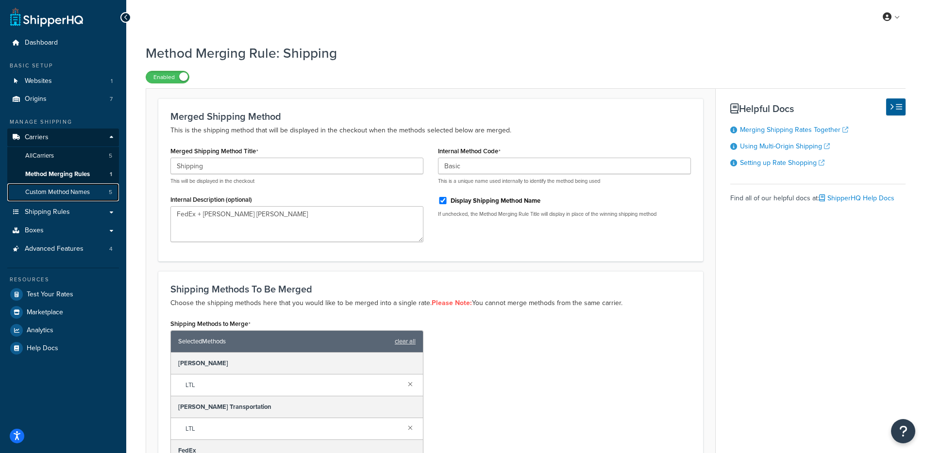
click at [85, 192] on span "Custom Method Names" at bounding box center [57, 192] width 65 height 8
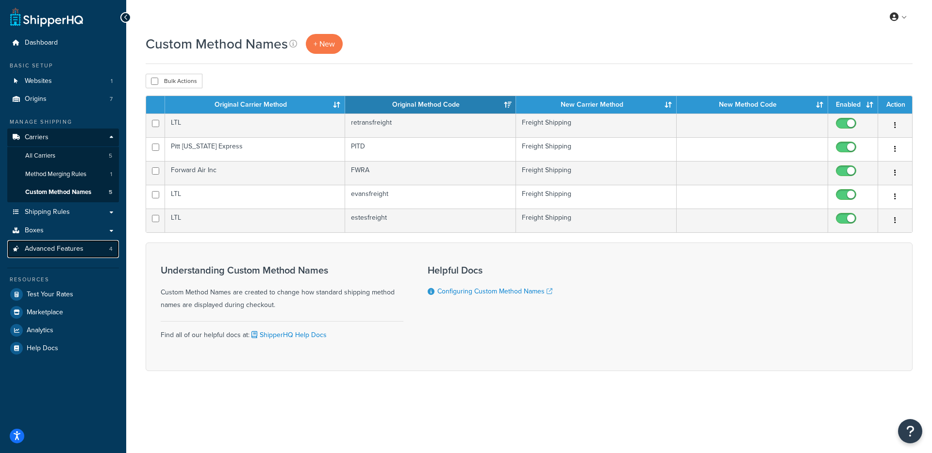
click at [79, 246] on span "Advanced Features" at bounding box center [54, 249] width 59 height 8
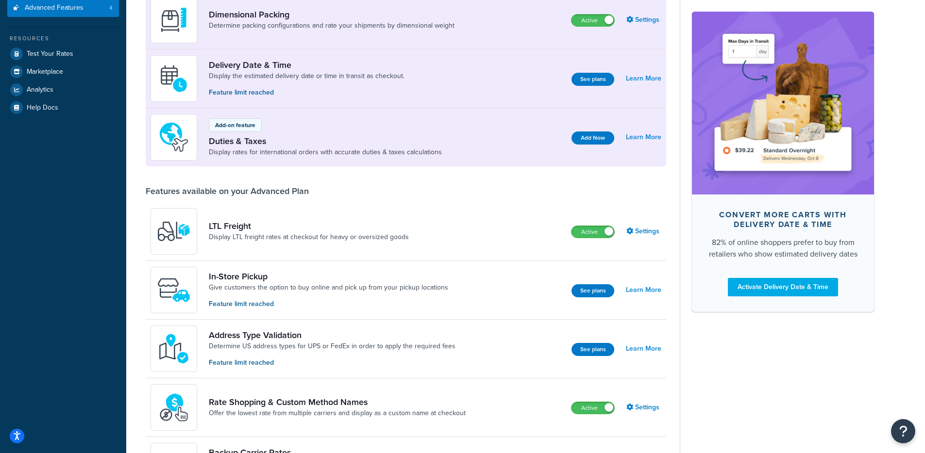
scroll to position [183, 0]
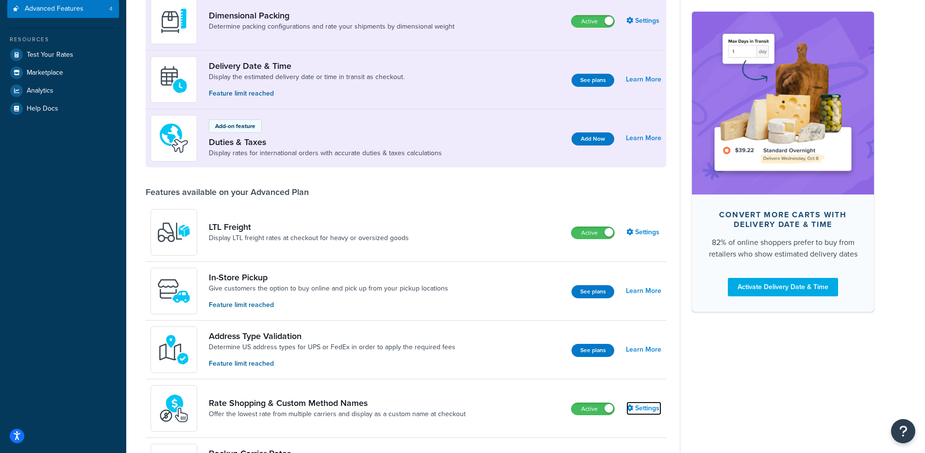
click at [652, 404] on link "Settings" at bounding box center [643, 409] width 35 height 14
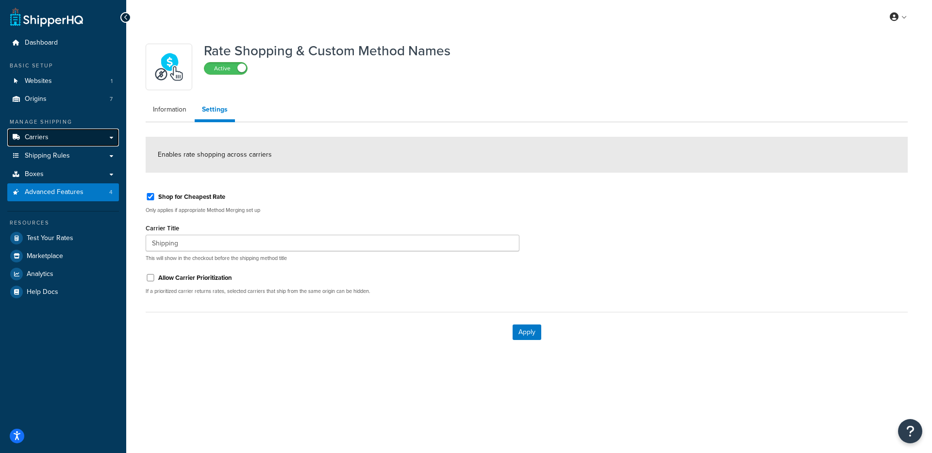
click at [73, 135] on link "Carriers" at bounding box center [63, 138] width 112 height 18
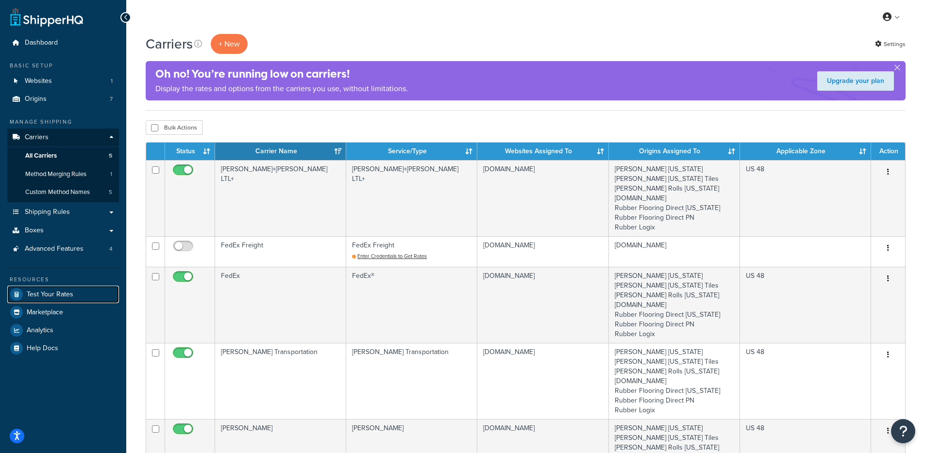
click at [61, 287] on link "Test Your Rates" at bounding box center [63, 294] width 112 height 17
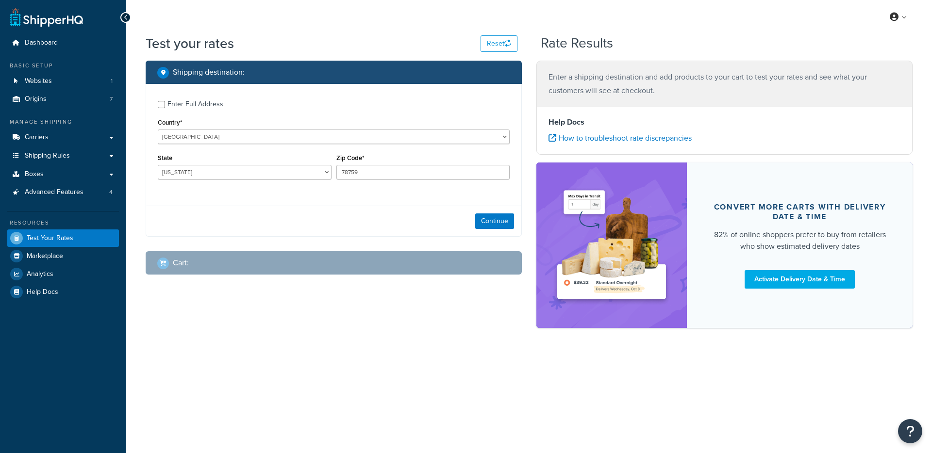
select select "[GEOGRAPHIC_DATA]"
checkbox input "true"
type input "98077"
select select "WA"
select select "88003"
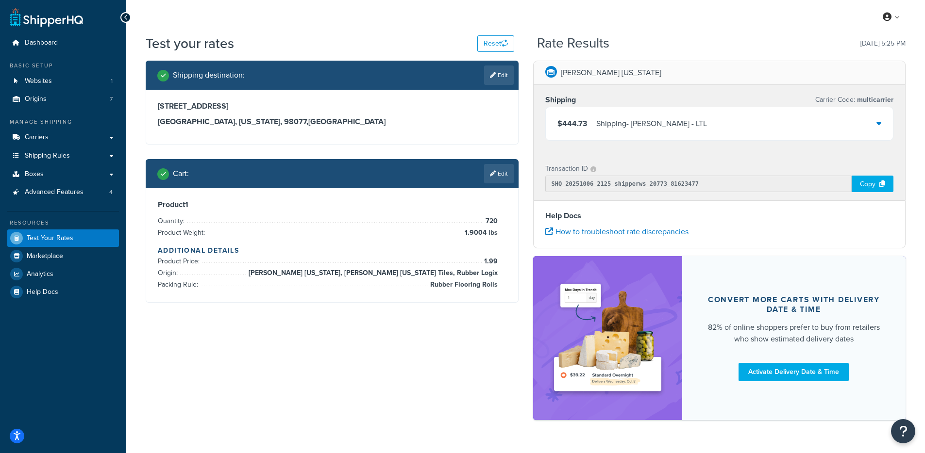
click at [757, 121] on div "$444.73 Shipping - Estes - LTL" at bounding box center [718, 123] width 347 height 33
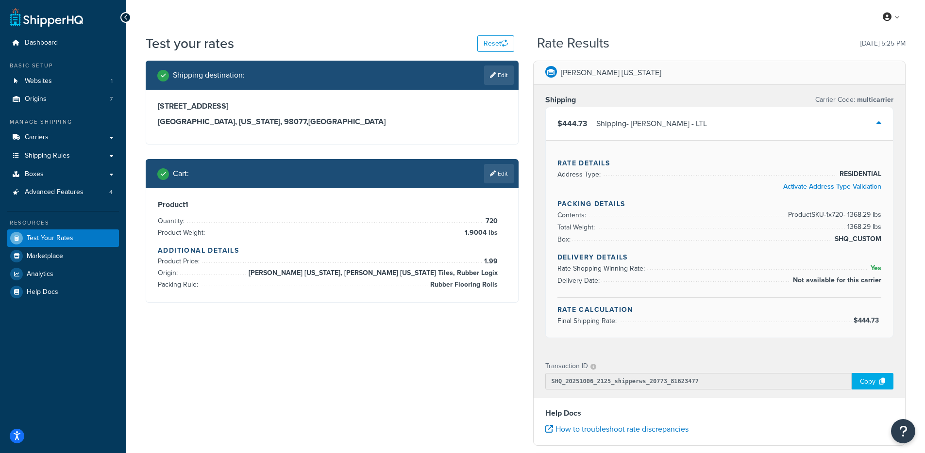
click at [730, 126] on div "$444.73 Shipping - Estes - LTL" at bounding box center [718, 123] width 347 height 33
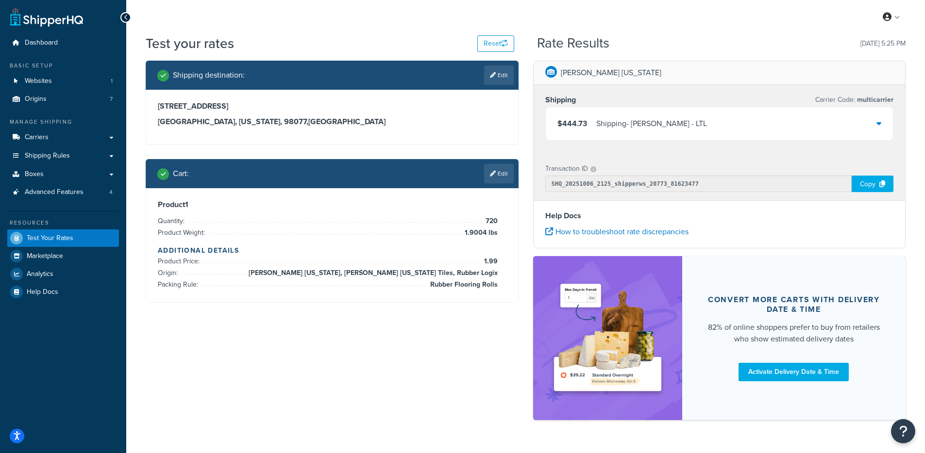
click at [730, 127] on div "$444.73 Shipping - Estes - LTL" at bounding box center [718, 123] width 347 height 33
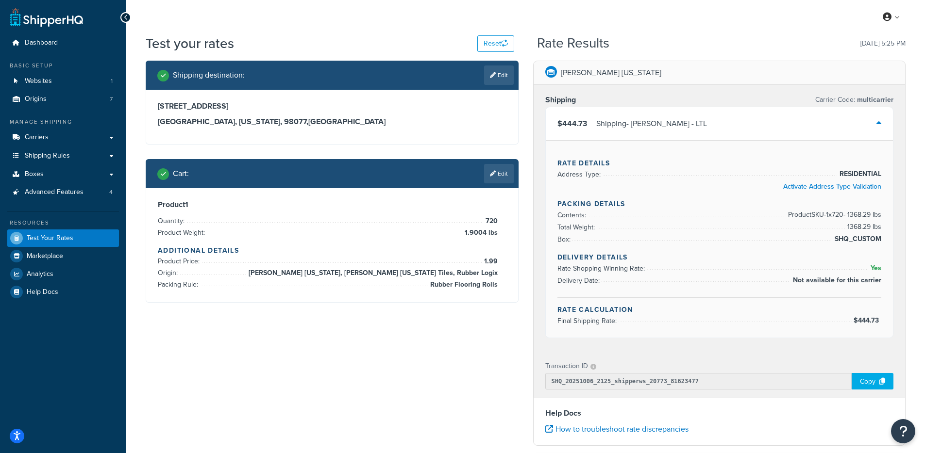
click at [730, 127] on div "$444.73 Shipping - Estes - LTL" at bounding box center [718, 123] width 347 height 33
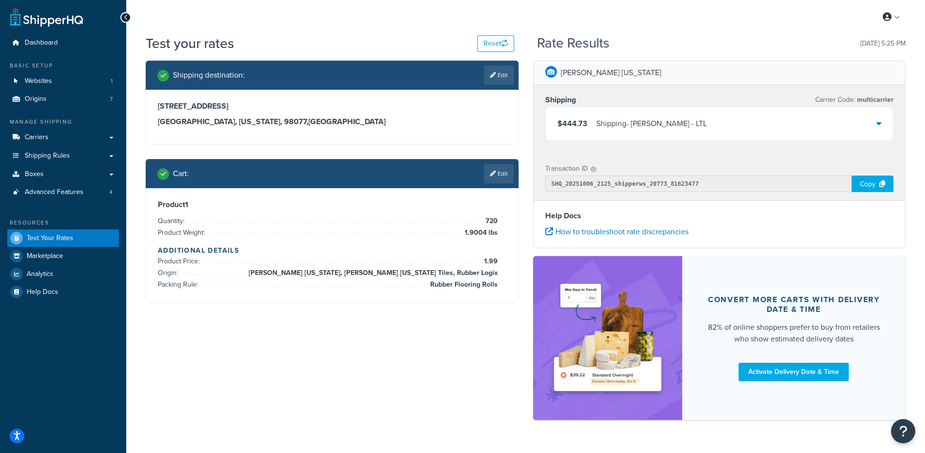
click at [733, 129] on div "$444.73 Shipping - Estes - LTL" at bounding box center [718, 123] width 347 height 33
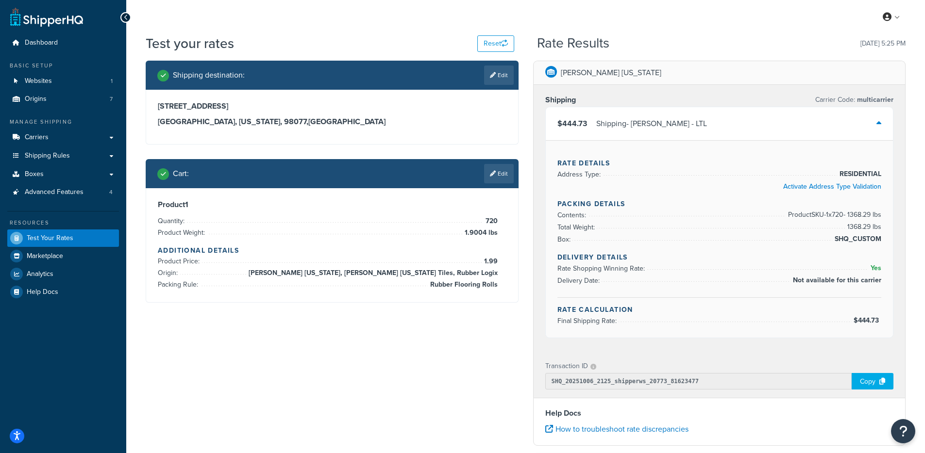
click at [705, 130] on div "$444.73 Shipping - Estes - LTL" at bounding box center [718, 123] width 347 height 33
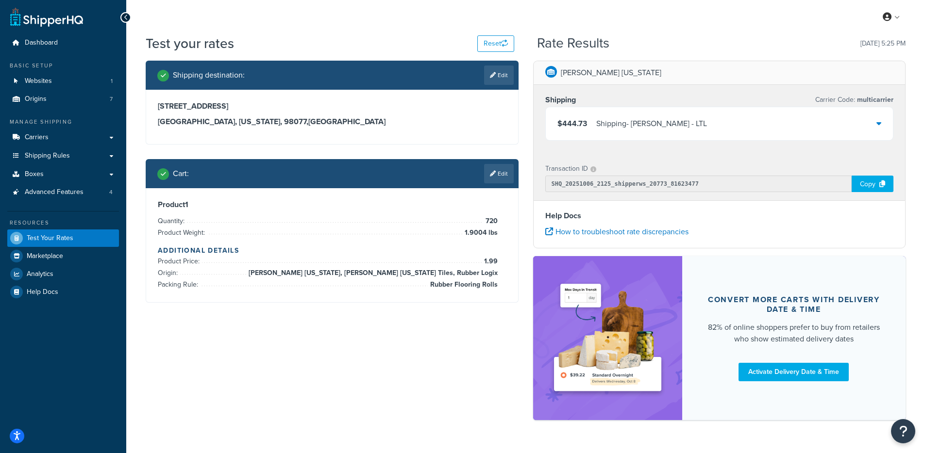
click at [372, 385] on div "Shipping destination : Edit 15122 206th Avenue Northeast Woodinville, Washingto…" at bounding box center [525, 245] width 774 height 369
click at [676, 127] on div "$444.73 Shipping - Estes - LTL" at bounding box center [718, 123] width 347 height 33
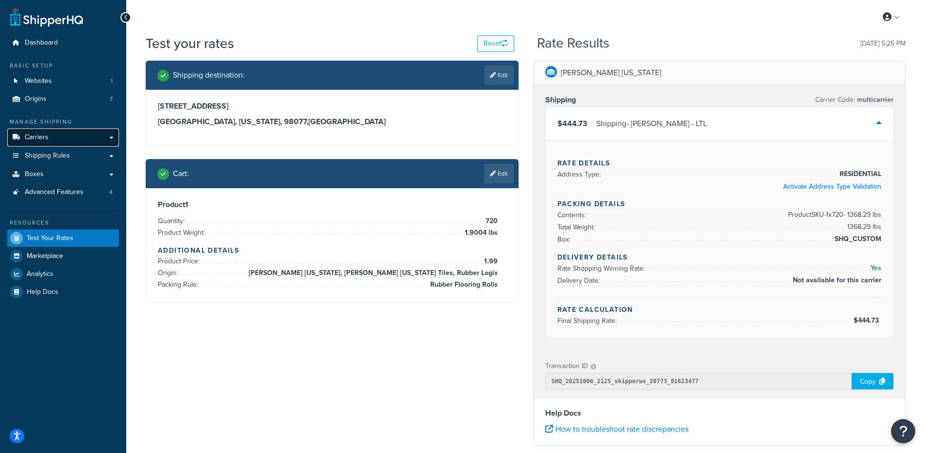
click at [65, 135] on link "Carriers" at bounding box center [63, 138] width 112 height 18
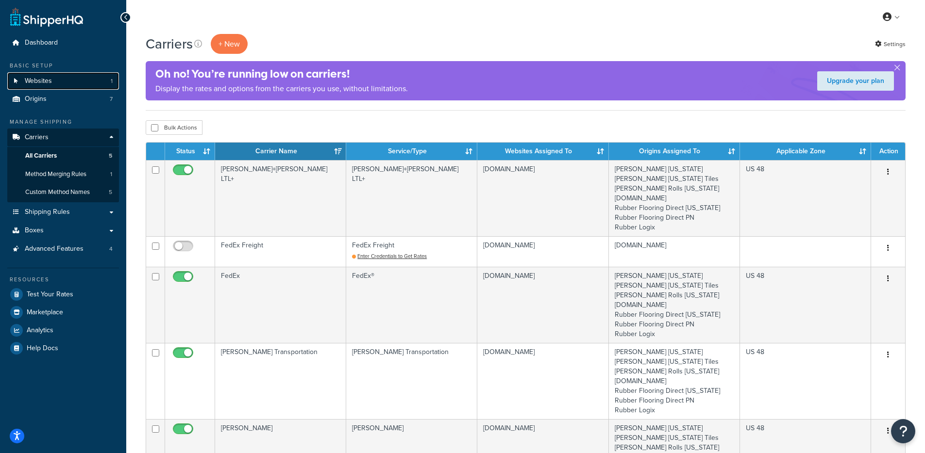
click at [44, 83] on span "Websites" at bounding box center [38, 81] width 27 height 8
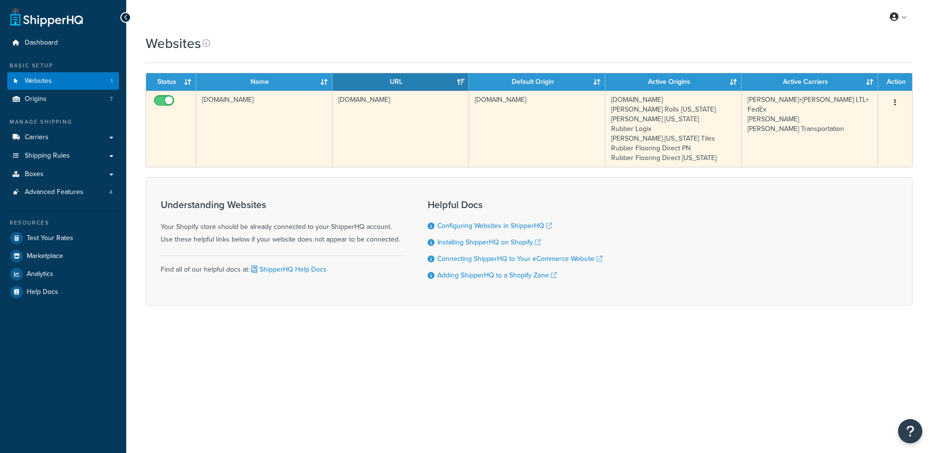
click at [288, 136] on td "[DOMAIN_NAME]" at bounding box center [264, 129] width 136 height 76
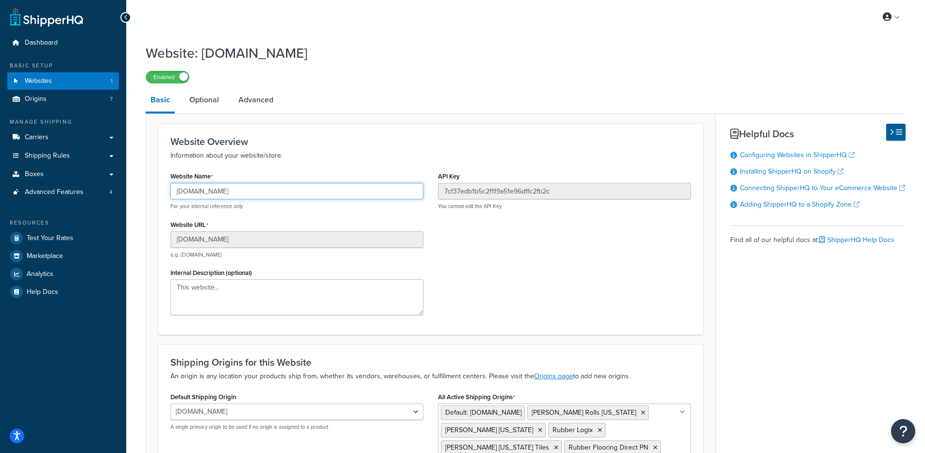
drag, startPoint x: 276, startPoint y: 191, endPoint x: 147, endPoint y: 192, distance: 129.6
click at [147, 192] on form "Website Overview Information about your website/store. Website Name livingfitst…" at bounding box center [430, 334] width 569 height 421
click at [74, 139] on link "Carriers" at bounding box center [63, 138] width 112 height 18
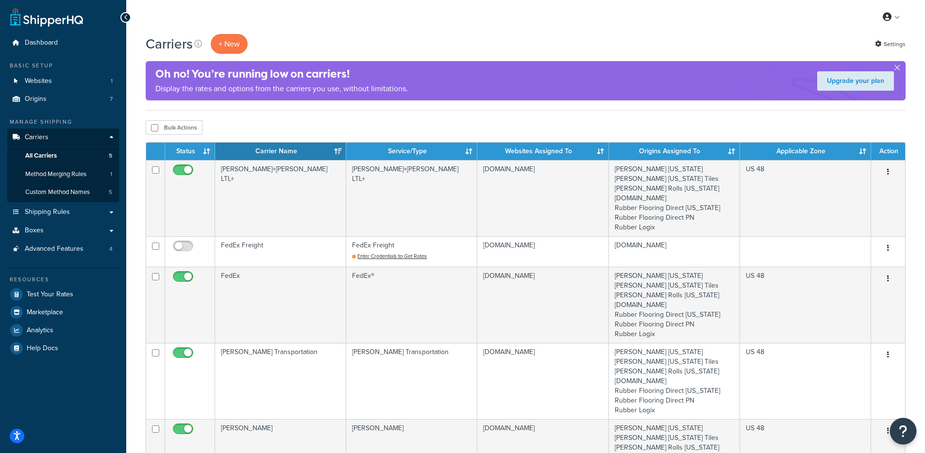
click at [902, 435] on icon "Open Resource Center" at bounding box center [902, 432] width 9 height 14
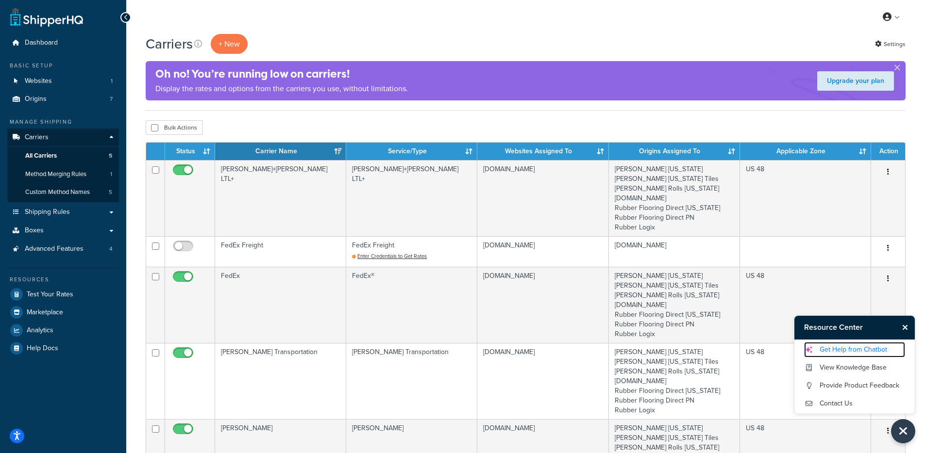
click at [845, 350] on link "Get Help from Chatbot" at bounding box center [854, 350] width 101 height 16
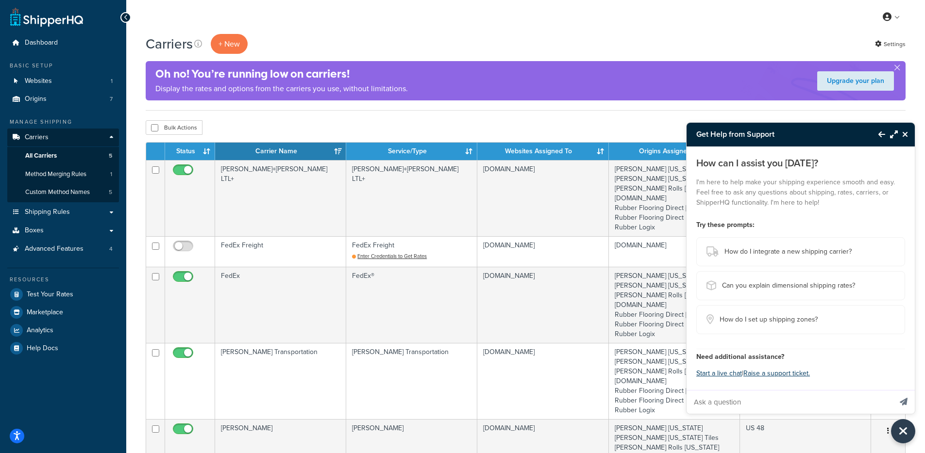
click at [900, 129] on div "Get Help from Support" at bounding box center [800, 135] width 228 height 24
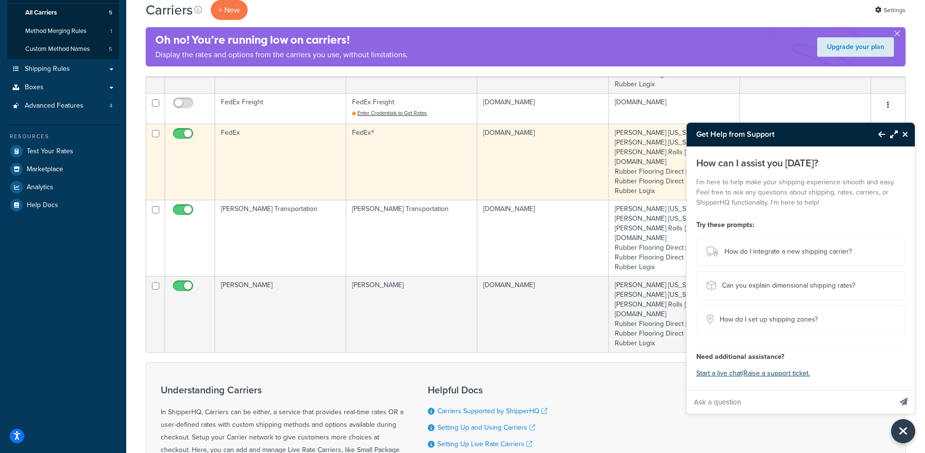
scroll to position [95, 0]
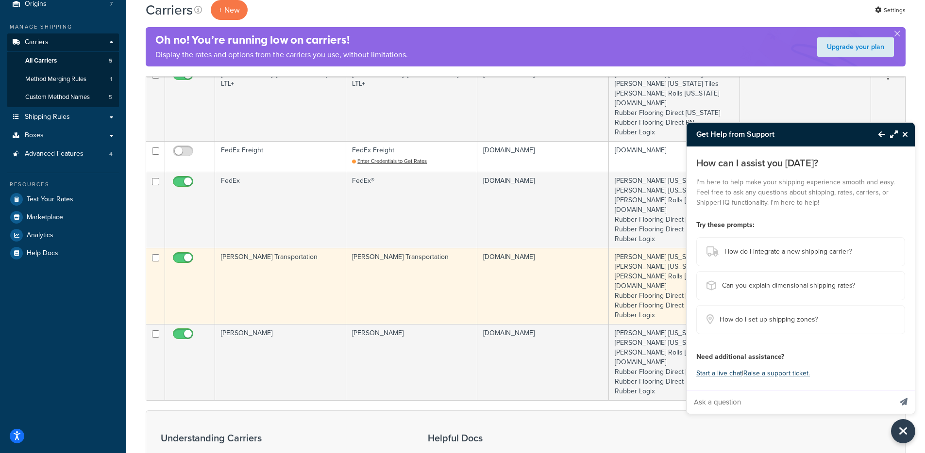
click at [415, 274] on td "Evans Transportation" at bounding box center [411, 286] width 131 height 76
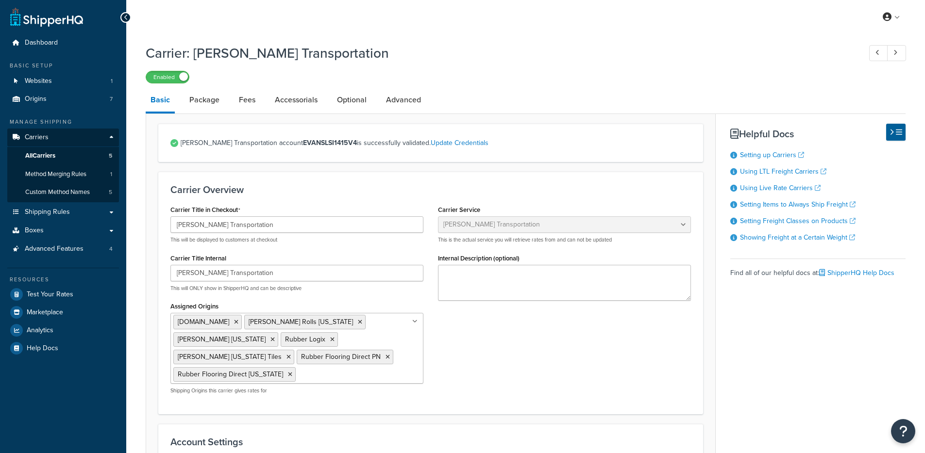
select select "evansFreight"
select select "PLT"
click at [66, 256] on link "Advanced Features 4" at bounding box center [63, 249] width 112 height 18
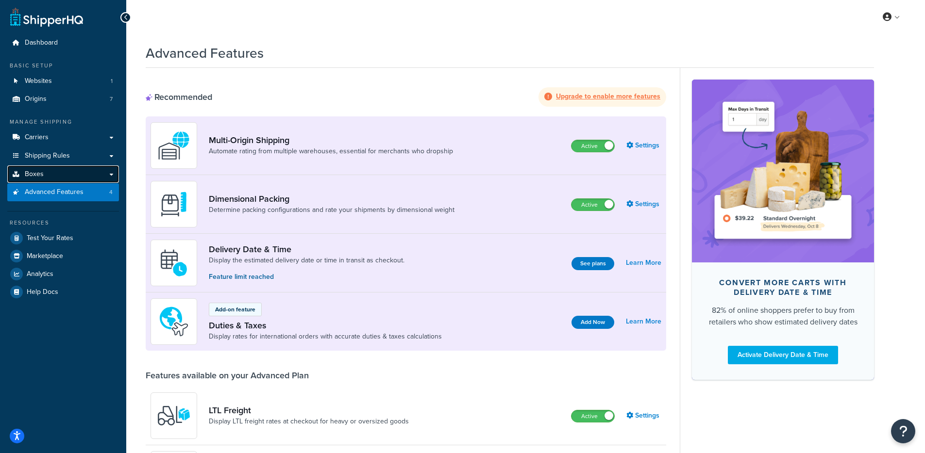
click at [64, 174] on link "Boxes" at bounding box center [63, 174] width 112 height 18
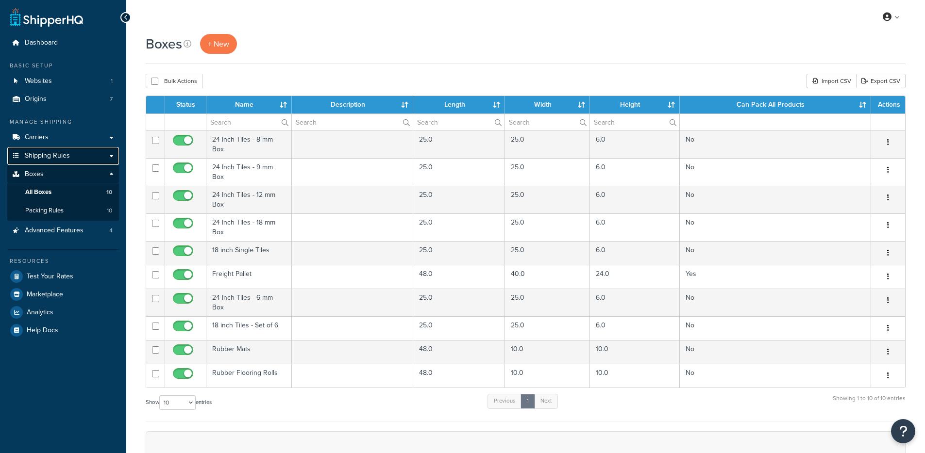
click at [71, 160] on link "Shipping Rules" at bounding box center [63, 156] width 112 height 18
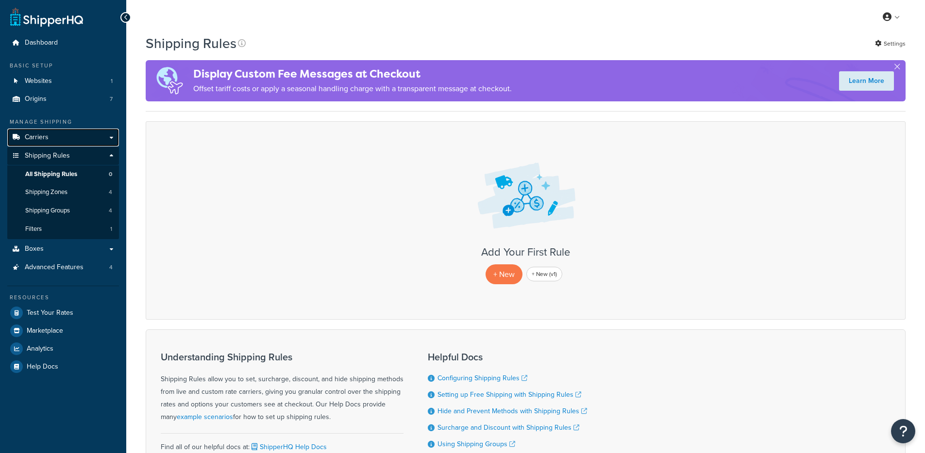
click at [75, 138] on link "Carriers" at bounding box center [63, 138] width 112 height 18
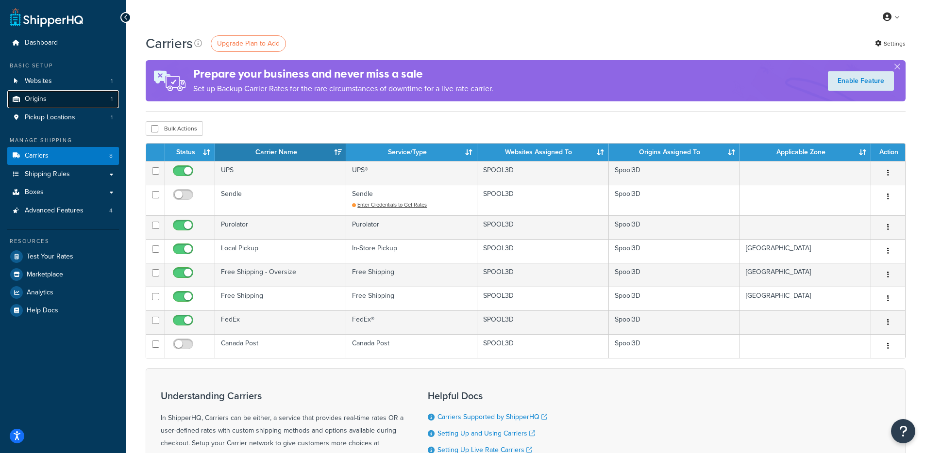
click at [86, 96] on link "Origins 1" at bounding box center [63, 99] width 112 height 18
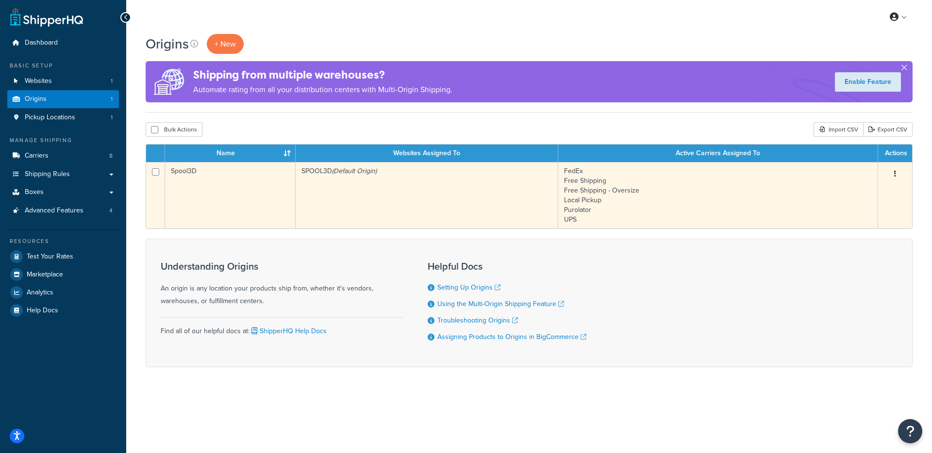
click at [375, 197] on td "SPOOL3D (Default Origin)" at bounding box center [427, 195] width 263 height 66
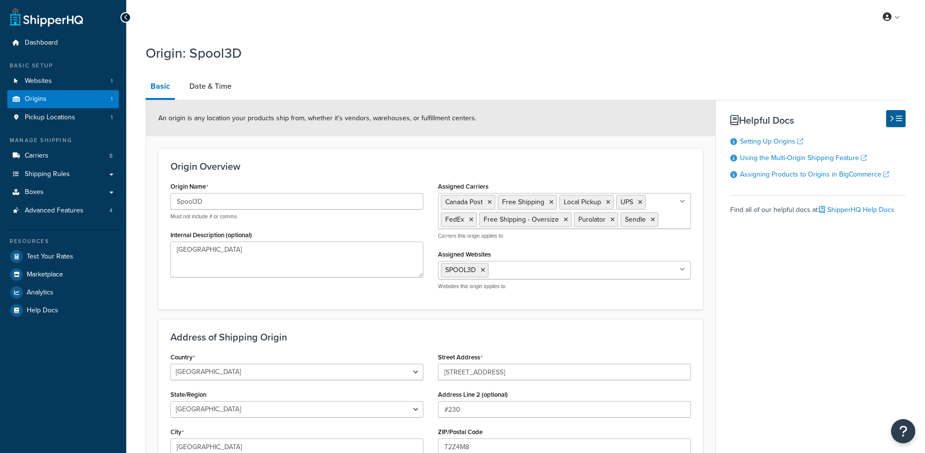
select select "1039"
click at [53, 159] on link "Carriers 8" at bounding box center [63, 156] width 112 height 18
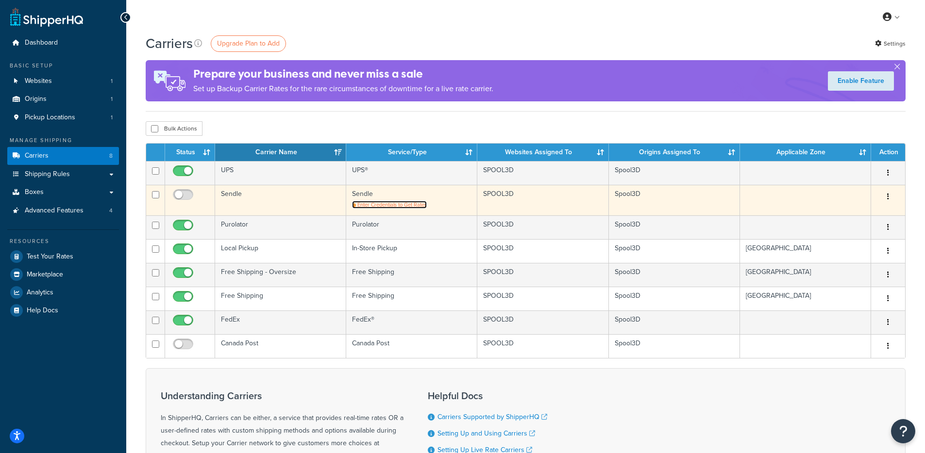
click at [400, 203] on span "Enter Credentials to Get Rates" at bounding box center [391, 205] width 69 height 8
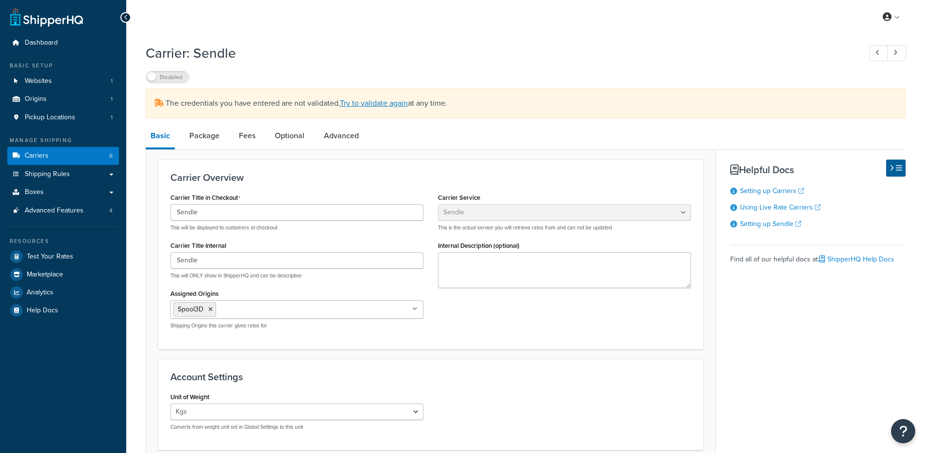
select select "sendle"
select select "kg"
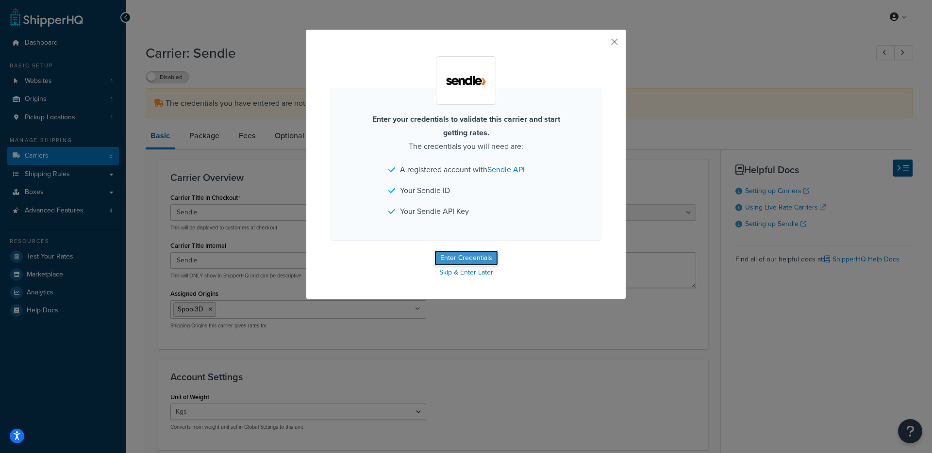
click at [442, 259] on button "Enter Credentials" at bounding box center [466, 258] width 64 height 16
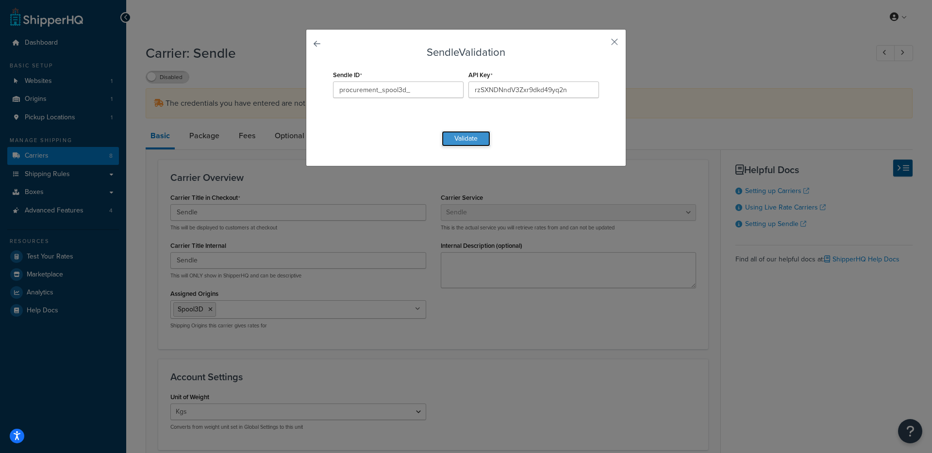
click at [462, 140] on button "Validate" at bounding box center [466, 139] width 49 height 16
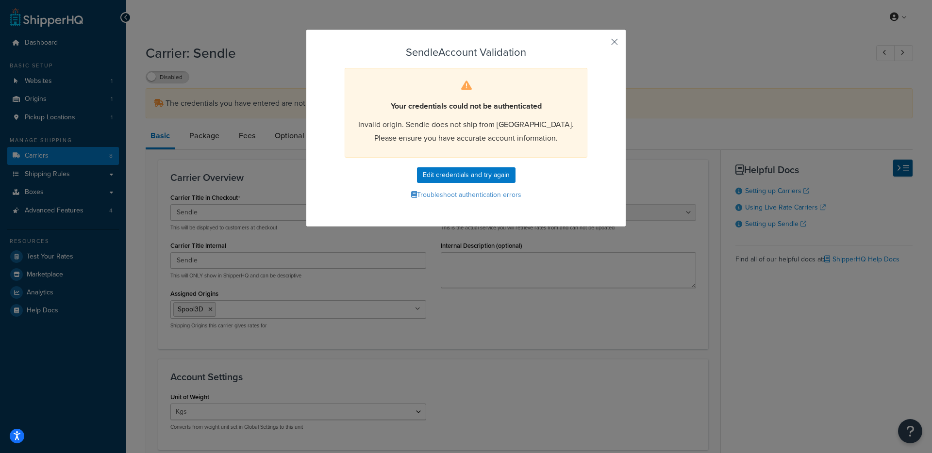
click at [402, 124] on span "Invalid origin. Sendle does not ship from CA. Please ensure you have accurate a…" at bounding box center [465, 131] width 215 height 25
drag, startPoint x: 410, startPoint y: 124, endPoint x: 501, endPoint y: 122, distance: 91.7
click at [501, 122] on span "Invalid origin. Sendle does not ship from CA. Please ensure you have accurate a…" at bounding box center [465, 131] width 215 height 25
click at [488, 132] on div "Your credentials could not be authenticated Invalid origin. Sendle does not shi…" at bounding box center [466, 113] width 243 height 90
drag, startPoint x: 400, startPoint y: 129, endPoint x: 498, endPoint y: 130, distance: 98.5
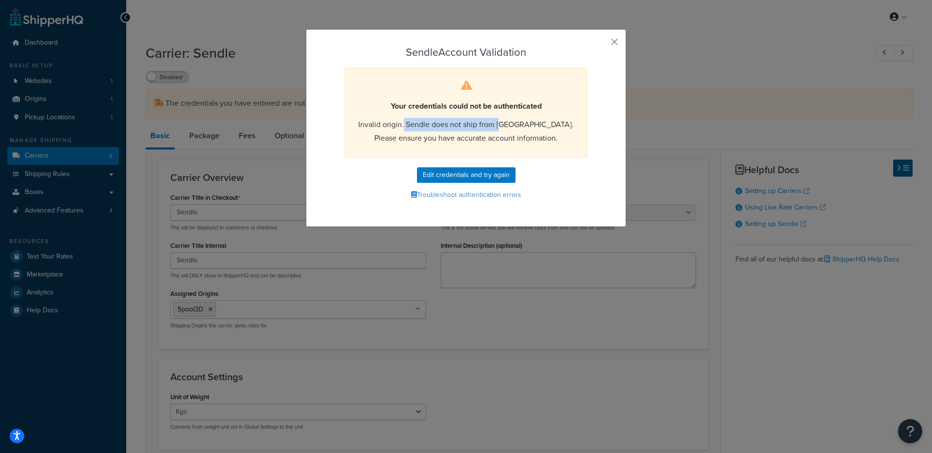
click at [498, 130] on span "Invalid origin. Sendle does not ship from CA. Please ensure you have accurate a…" at bounding box center [465, 131] width 215 height 25
click at [601, 44] on button "button" at bounding box center [600, 45] width 2 height 2
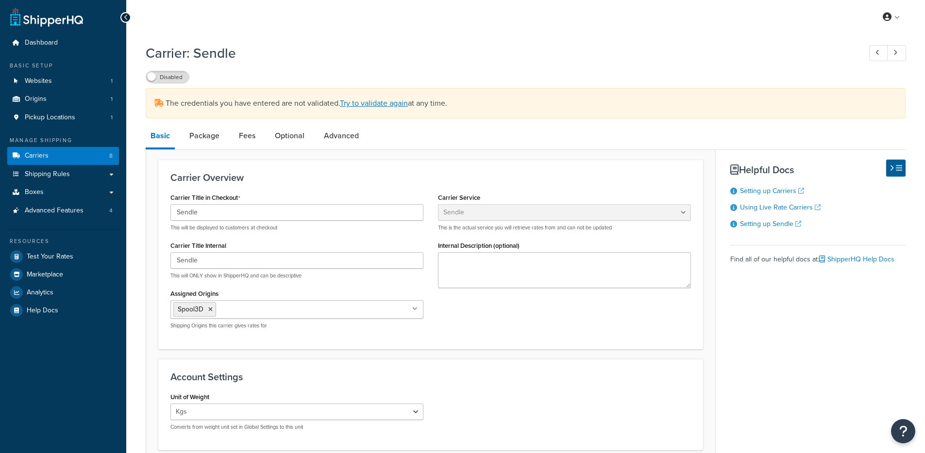
select select "sendle"
select select "kg"
click at [399, 102] on link "Try to validate again" at bounding box center [374, 103] width 68 height 11
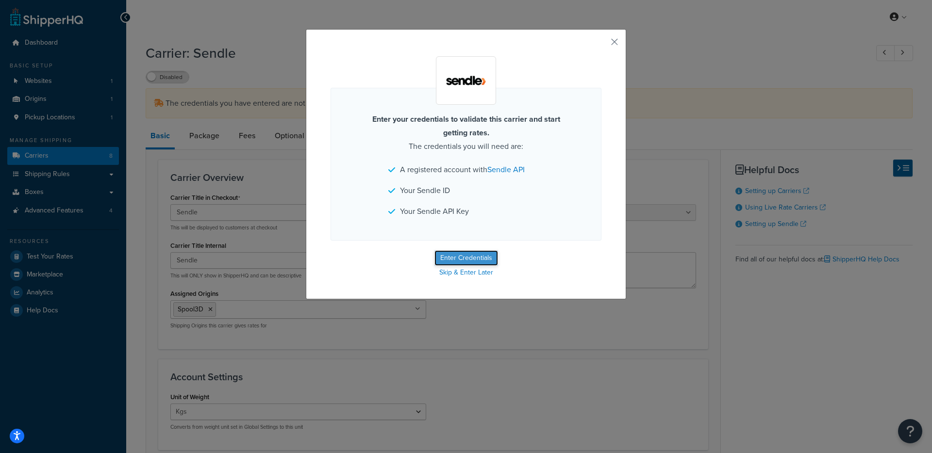
click at [445, 260] on button "Enter Credentials" at bounding box center [466, 258] width 64 height 16
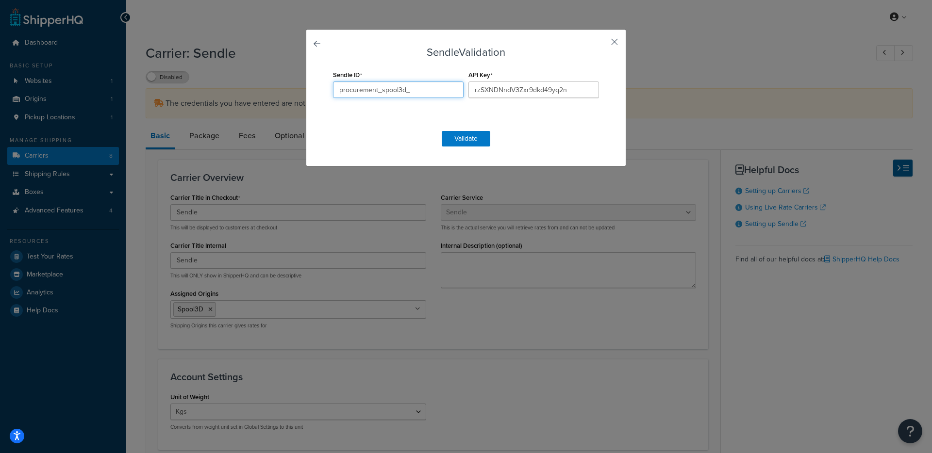
click at [422, 87] on input "procurement_spool3d_" at bounding box center [398, 90] width 131 height 17
click at [569, 93] on input "rzSXNDNndV3Zxr9dkd49yq2n" at bounding box center [533, 90] width 131 height 17
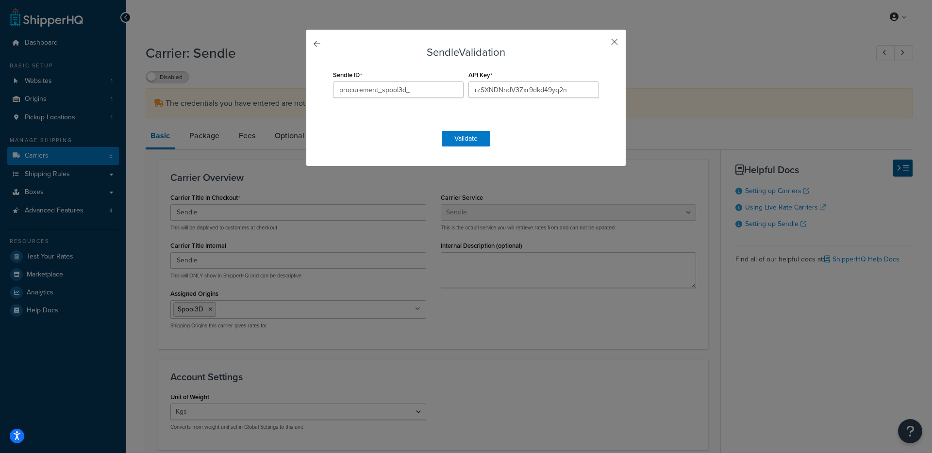
click at [606, 42] on div "Sendle Validation Sendle ID procurement_spool3d_ API Key rzSXNDNndV3Zxr9dkd49yq…" at bounding box center [466, 97] width 320 height 137
click at [601, 44] on button "button" at bounding box center [600, 45] width 2 height 2
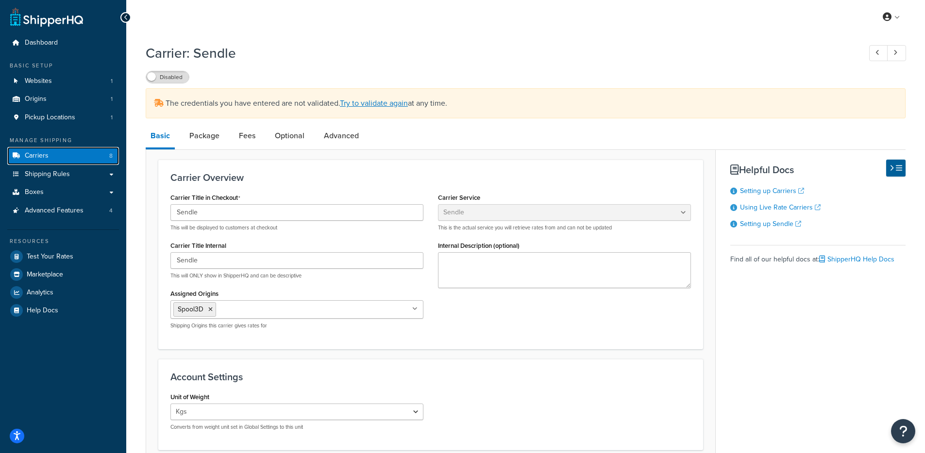
click at [66, 158] on link "Carriers 8" at bounding box center [63, 156] width 112 height 18
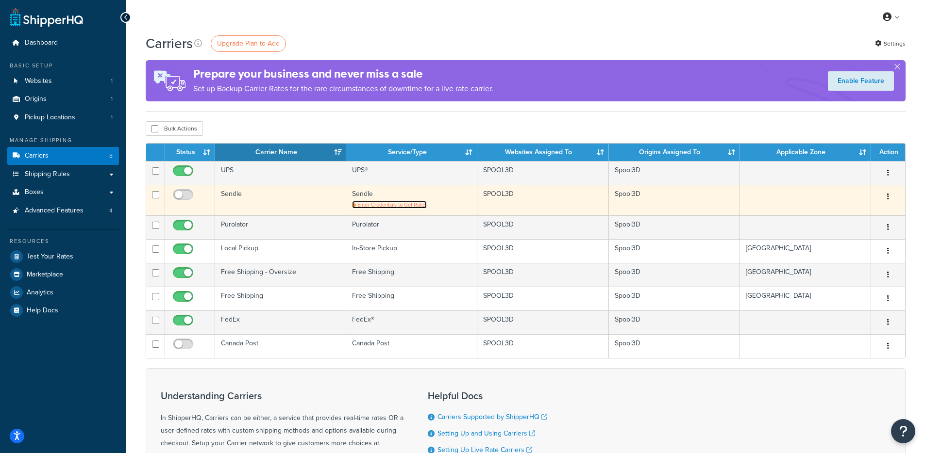
click at [403, 202] on span "Enter Credentials to Get Rates" at bounding box center [391, 205] width 69 height 8
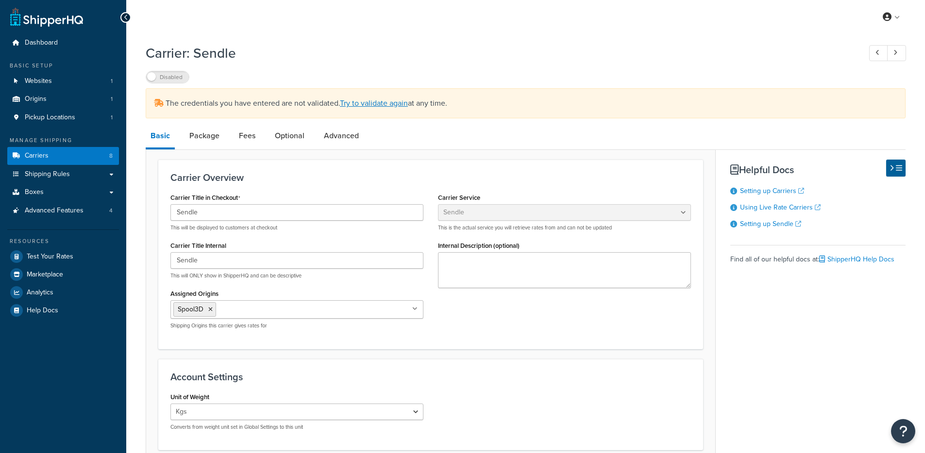
select select "sendle"
select select "kg"
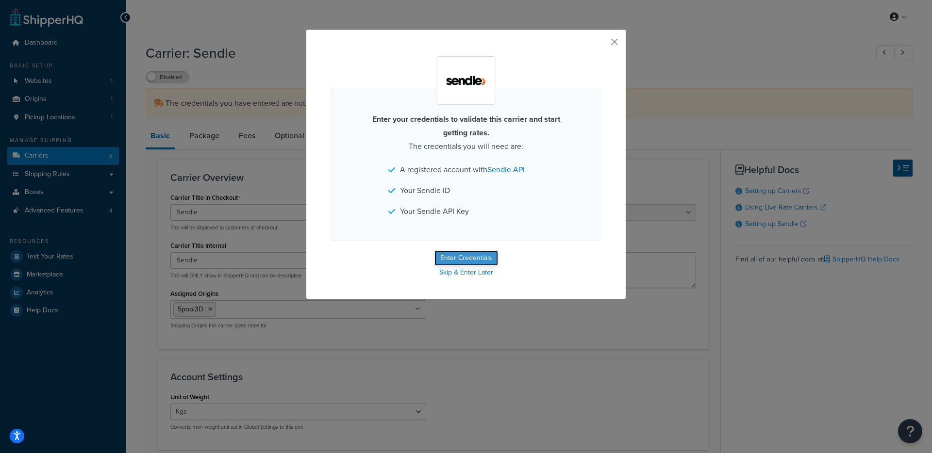
click at [459, 254] on button "Enter Credentials" at bounding box center [466, 258] width 64 height 16
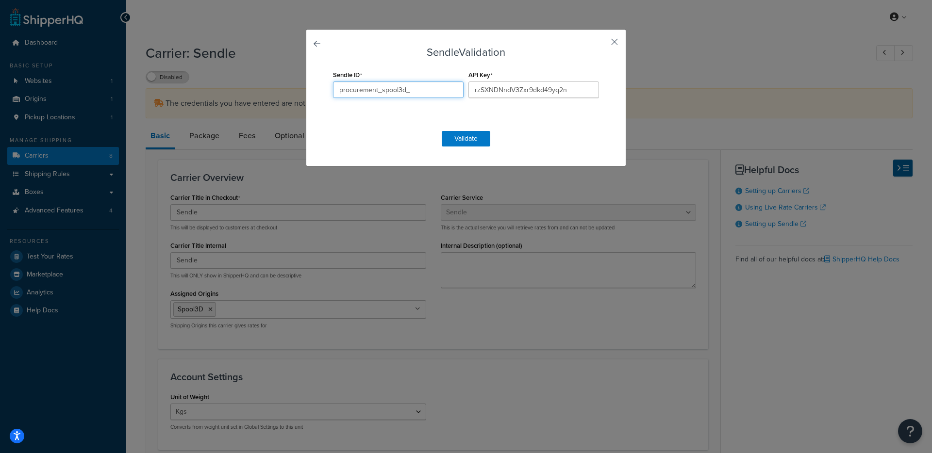
click at [396, 95] on input "procurement_spool3d_" at bounding box center [398, 90] width 131 height 17
click at [562, 85] on input "rzSXNDNndV3Zxr9dkd49yq2n" at bounding box center [533, 90] width 131 height 17
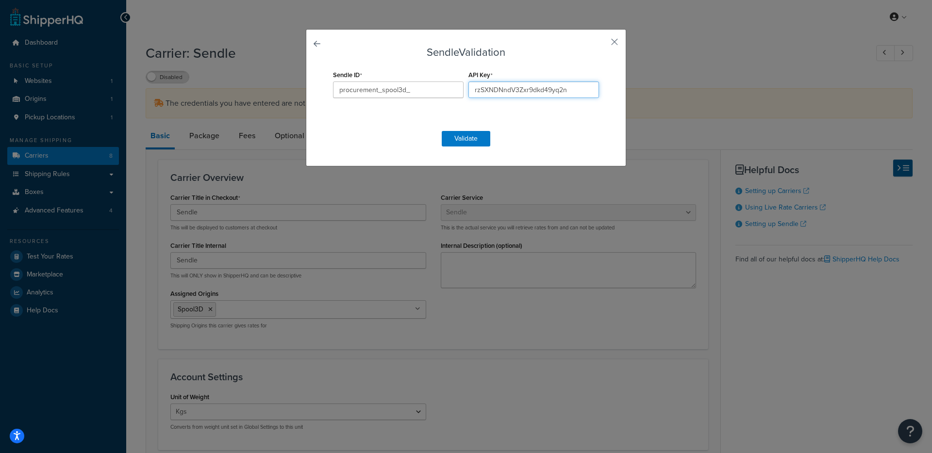
click at [562, 85] on input "rzSXNDNndV3Zxr9dkd49yq2n" at bounding box center [533, 90] width 131 height 17
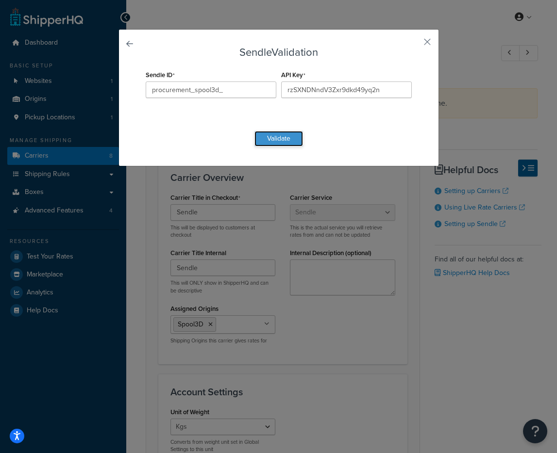
click at [263, 144] on button "Validate" at bounding box center [278, 139] width 49 height 16
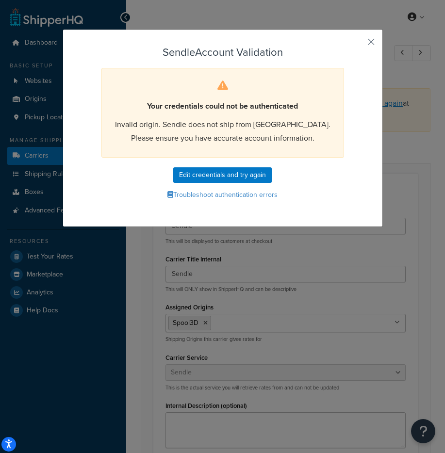
click at [255, 141] on span "Invalid origin. Sendle does not ship from CA. Please ensure you have accurate a…" at bounding box center [222, 131] width 215 height 25
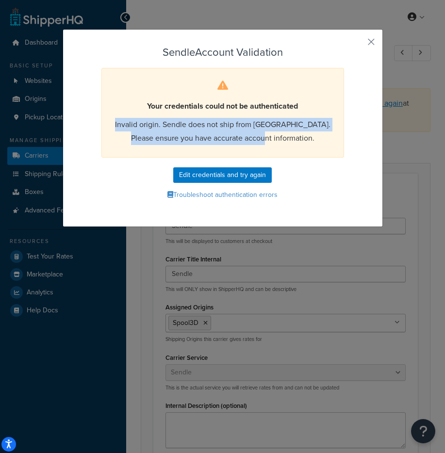
drag, startPoint x: 306, startPoint y: 144, endPoint x: 112, endPoint y: 122, distance: 195.4
click at [112, 122] on div "Your credentials could not be authenticated Invalid origin. Sendle does not shi…" at bounding box center [222, 113] width 243 height 90
copy span "Invalid origin. Sendle does not ship from CA. Please ensure you have accurate a…"
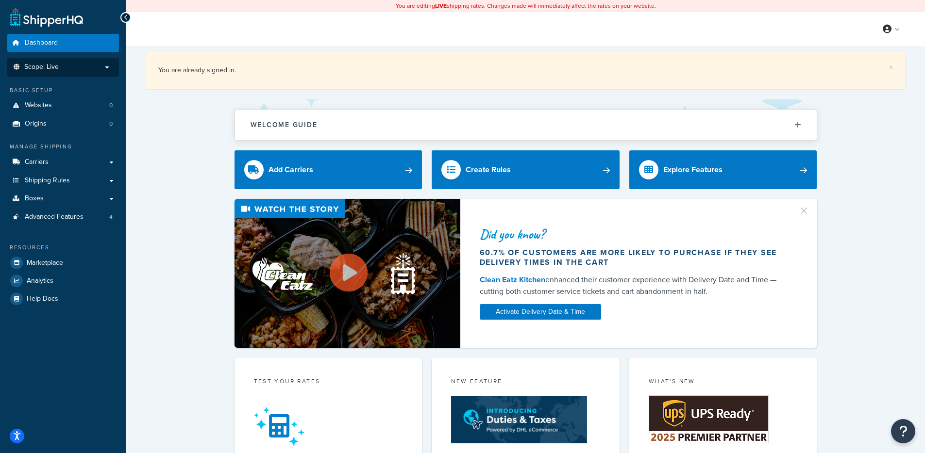
click at [86, 68] on p "Scope: Live" at bounding box center [63, 67] width 103 height 8
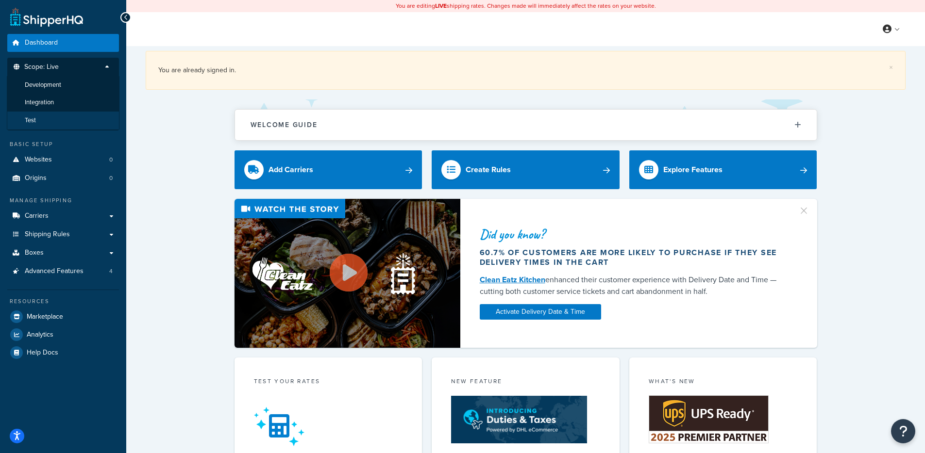
click at [44, 119] on li "Test" at bounding box center [63, 121] width 113 height 18
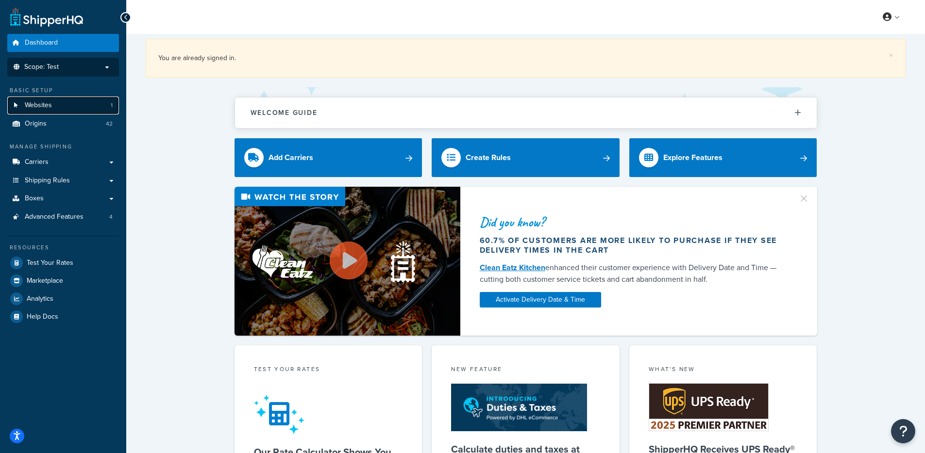
click at [63, 107] on link "Websites 1" at bounding box center [63, 106] width 112 height 18
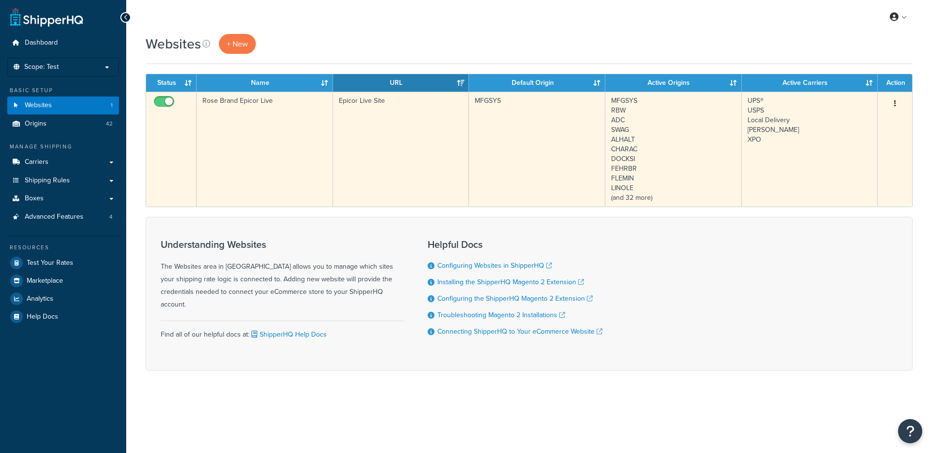
click at [322, 166] on td "Rose Brand Epicor Live" at bounding box center [265, 149] width 136 height 115
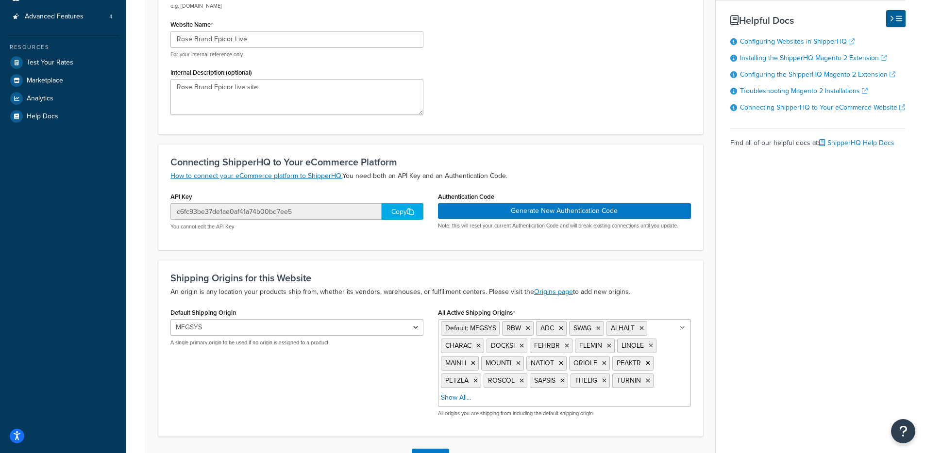
scroll to position [198, 0]
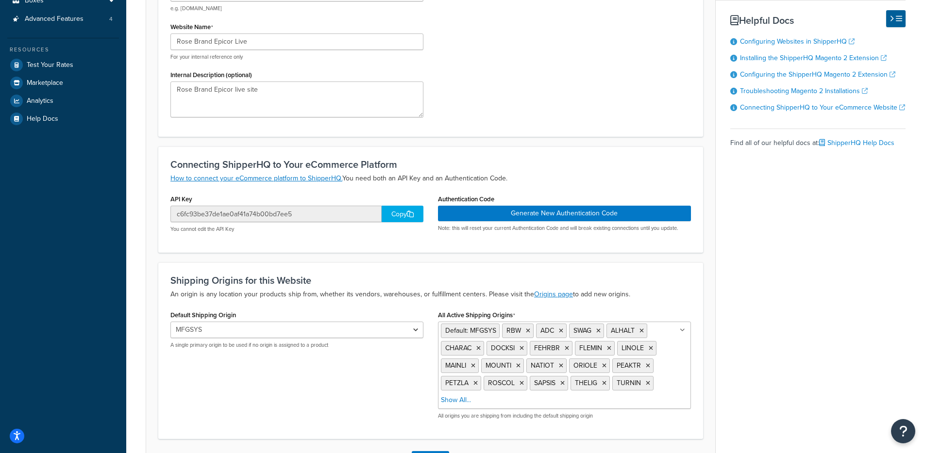
click at [394, 208] on div "Copy" at bounding box center [402, 214] width 42 height 17
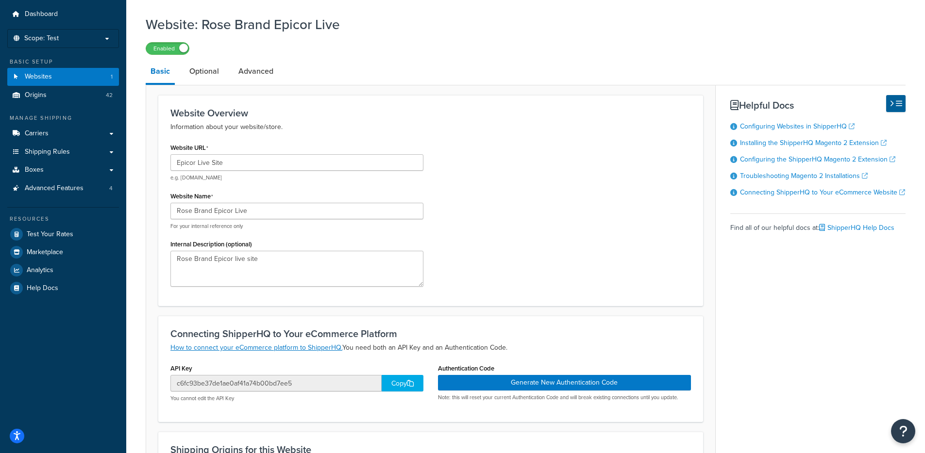
scroll to position [0, 0]
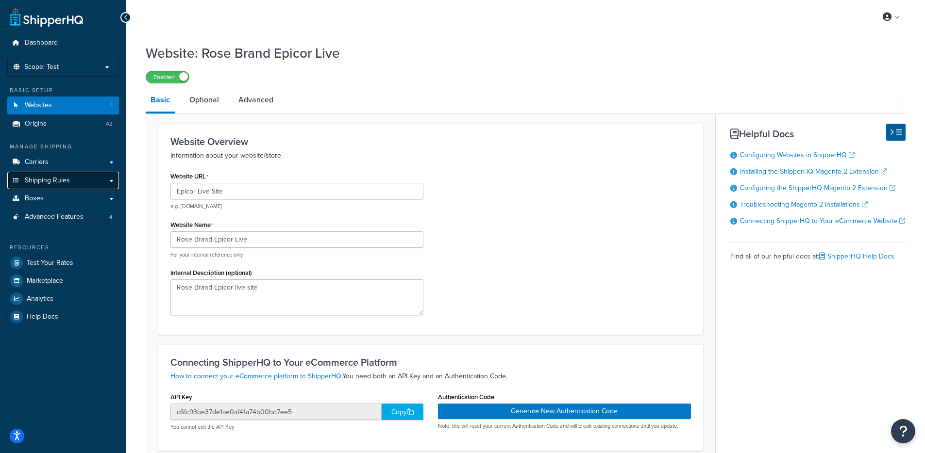
click at [46, 182] on span "Shipping Rules" at bounding box center [47, 181] width 45 height 8
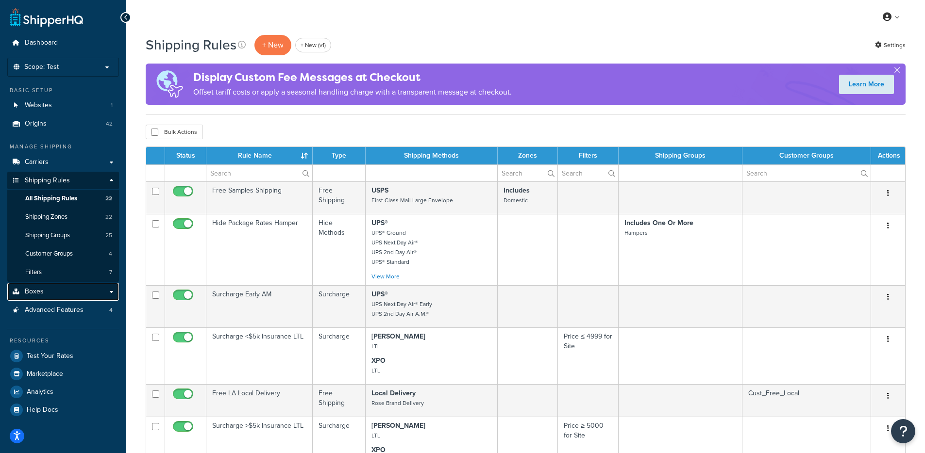
click at [50, 289] on link "Boxes" at bounding box center [63, 292] width 112 height 18
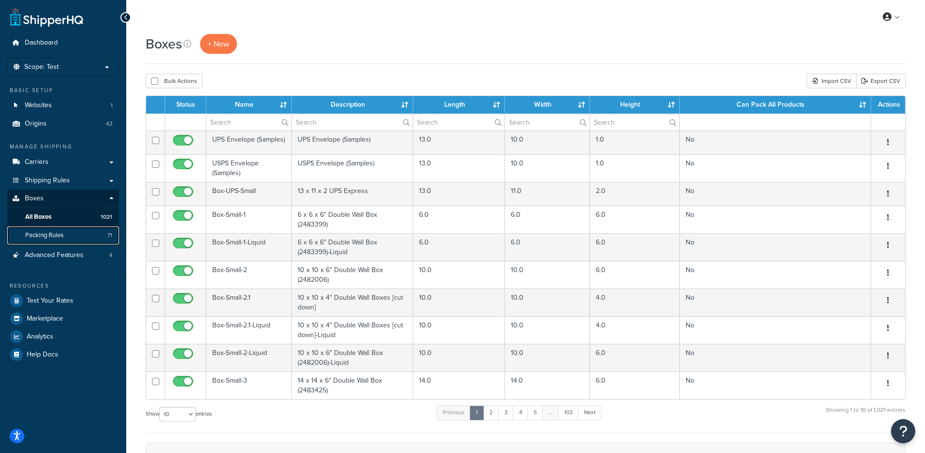
click at [82, 233] on link "Packing Rules 71" at bounding box center [63, 236] width 112 height 18
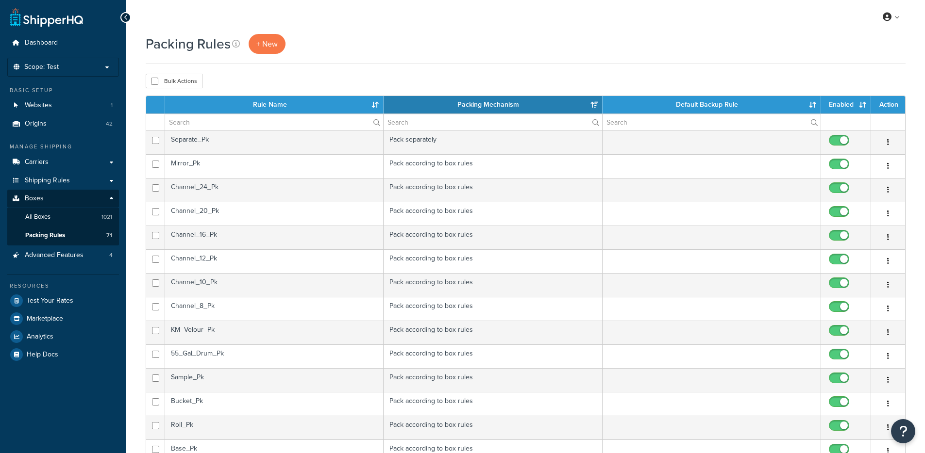
select select "15"
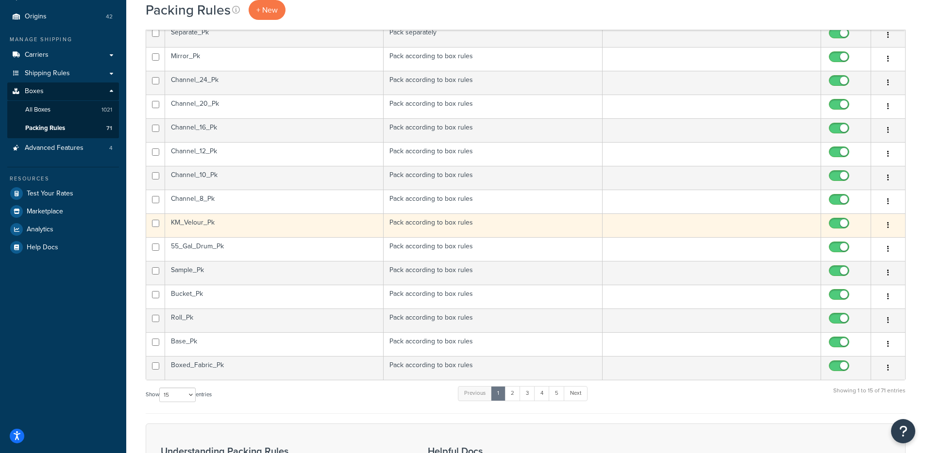
scroll to position [150, 0]
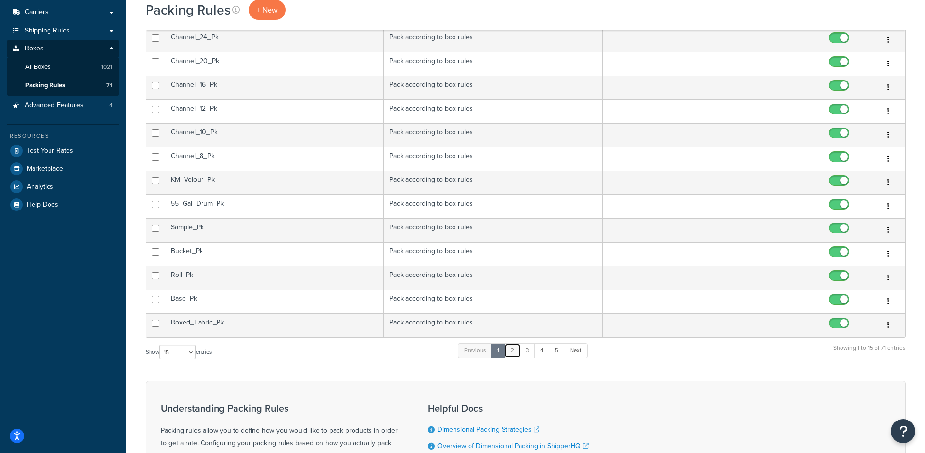
click at [517, 353] on link "2" at bounding box center [512, 351] width 16 height 15
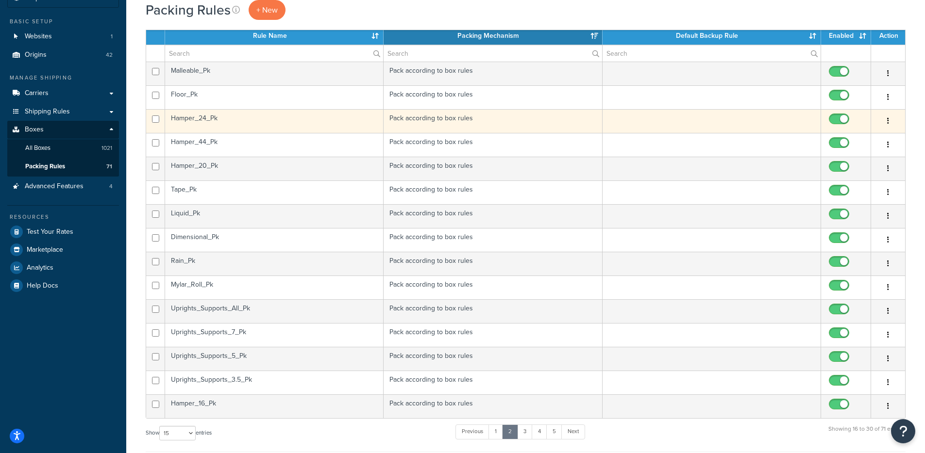
scroll to position [65, 0]
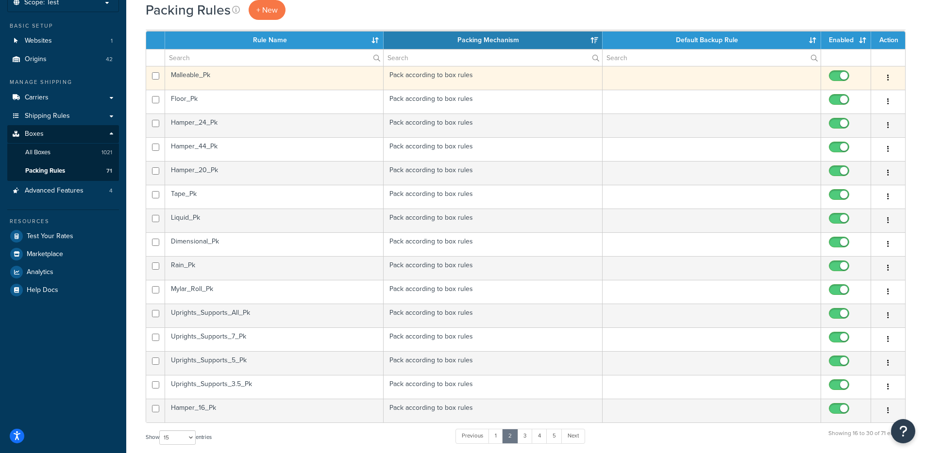
click at [301, 86] on td "Malleable_Pk" at bounding box center [274, 78] width 218 height 24
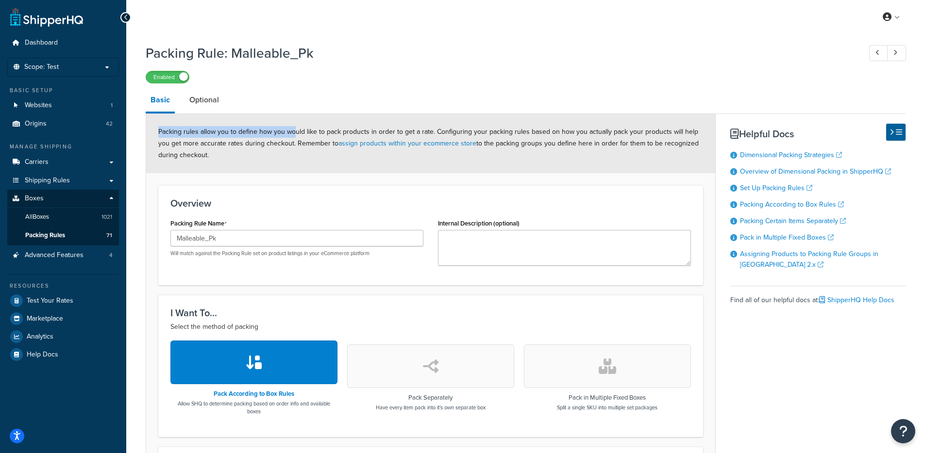
drag, startPoint x: 279, startPoint y: 135, endPoint x: 143, endPoint y: 139, distance: 135.9
click at [143, 139] on div "Packing Rule: Malleable_Pk Enabled Basic Optional Packing rules allow you to de…" at bounding box center [525, 434] width 798 height 790
drag, startPoint x: 155, startPoint y: 136, endPoint x: 248, endPoint y: 171, distance: 99.5
click at [248, 171] on div "Packing rules allow you to define how you would like to pack products in order …" at bounding box center [430, 143] width 569 height 59
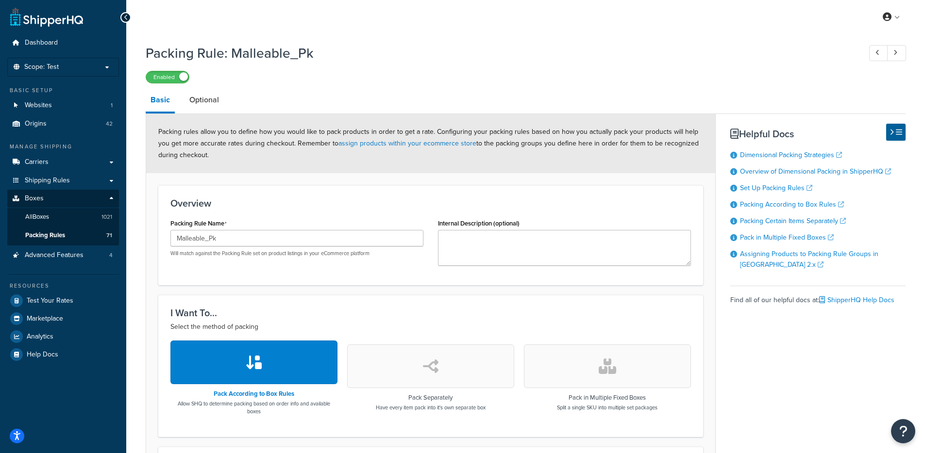
click at [249, 171] on div "Packing rules allow you to define how you would like to pack products in order …" at bounding box center [430, 143] width 569 height 59
drag, startPoint x: 214, startPoint y: 146, endPoint x: 179, endPoint y: 128, distance: 39.3
click at [179, 128] on div "Packing rules allow you to define how you would like to pack products in order …" at bounding box center [430, 143] width 569 height 59
click at [198, 133] on span "Packing rules allow you to define how you would like to pack products in order …" at bounding box center [428, 143] width 540 height 33
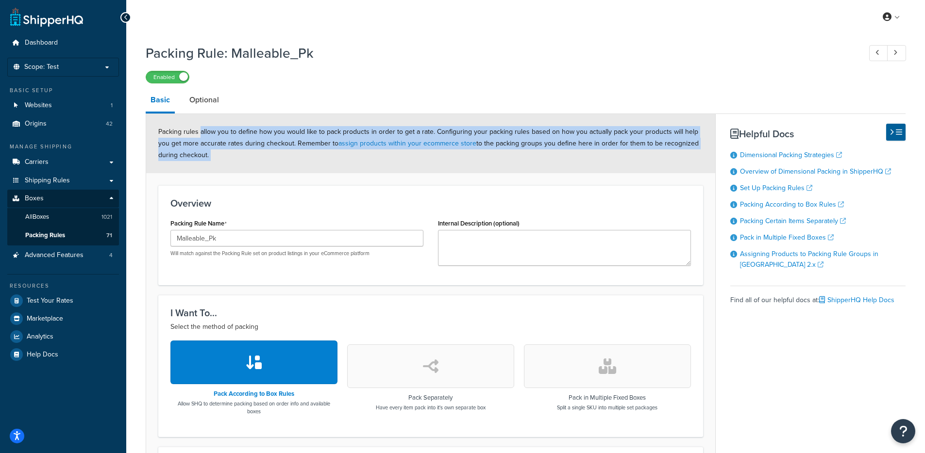
drag, startPoint x: 222, startPoint y: 151, endPoint x: 279, endPoint y: 175, distance: 61.6
click at [279, 175] on form "Packing rules allow you to define how you would like to pack products in order …" at bounding box center [430, 459] width 569 height 690
click at [280, 176] on form "Packing rules allow you to define how you would like to pack products in order …" at bounding box center [430, 459] width 569 height 690
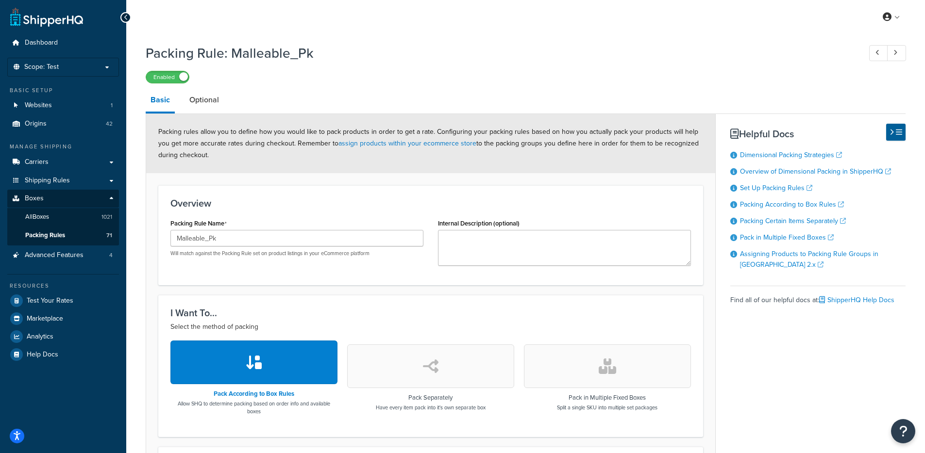
drag, startPoint x: 267, startPoint y: 157, endPoint x: 297, endPoint y: 160, distance: 29.8
click at [264, 150] on div "Packing rules allow you to define how you would like to pack products in order …" at bounding box center [430, 143] width 569 height 59
click at [291, 164] on div "Packing rules allow you to define how you would like to pack products in order …" at bounding box center [430, 143] width 569 height 59
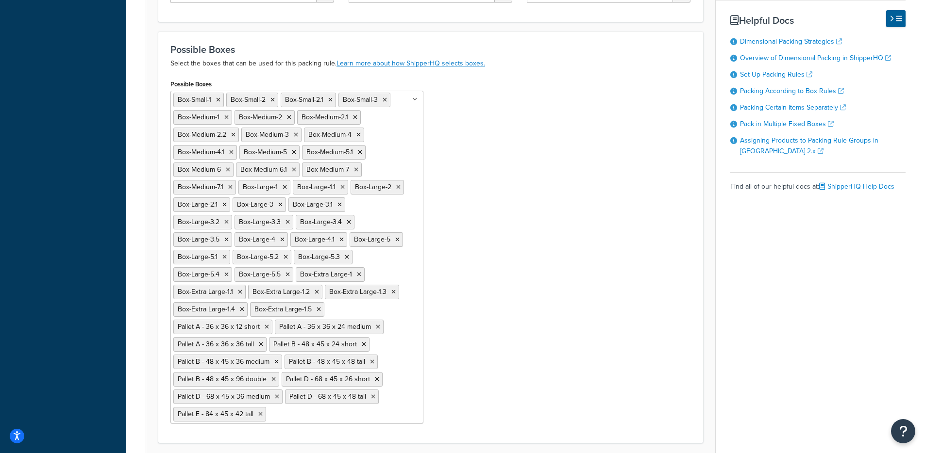
scroll to position [544, 0]
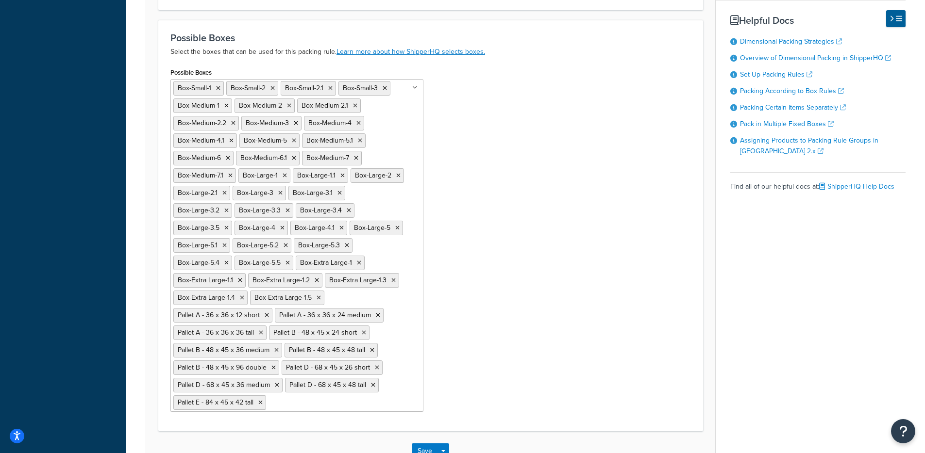
click at [538, 181] on div "Possible Boxes Box-Small-1 Box-Small-2 Box-Small-2.1 Box-Small-3 Box-Medium-1 B…" at bounding box center [430, 243] width 535 height 354
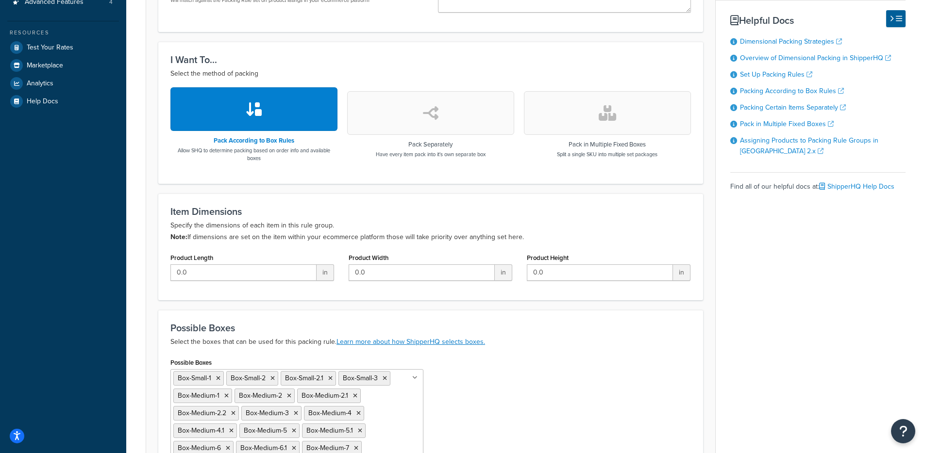
scroll to position [0, 0]
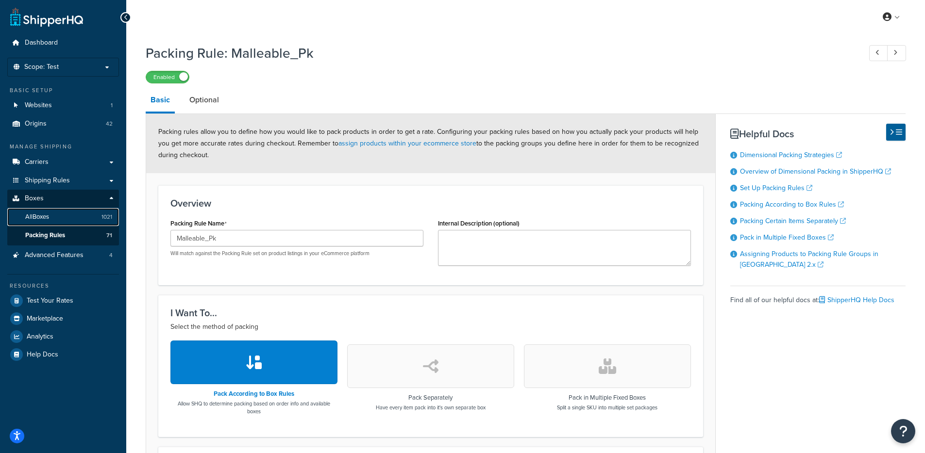
click at [76, 215] on link "All Boxes 1021" at bounding box center [63, 217] width 112 height 18
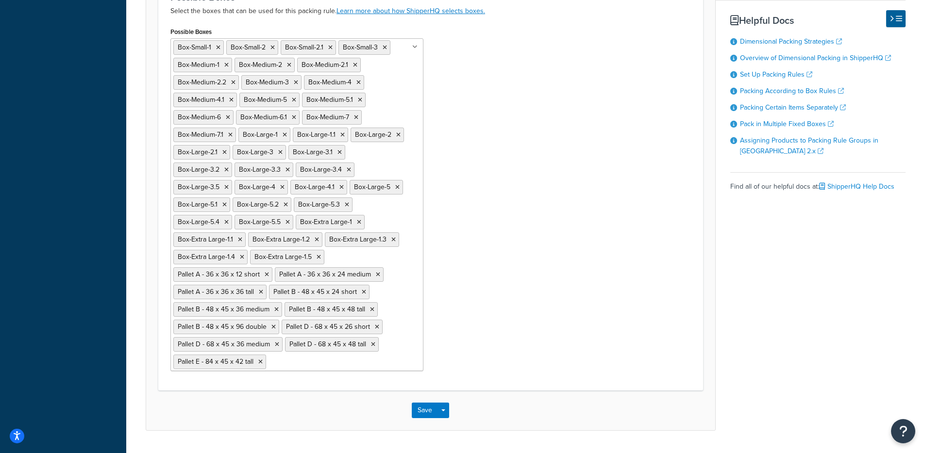
scroll to position [576, 0]
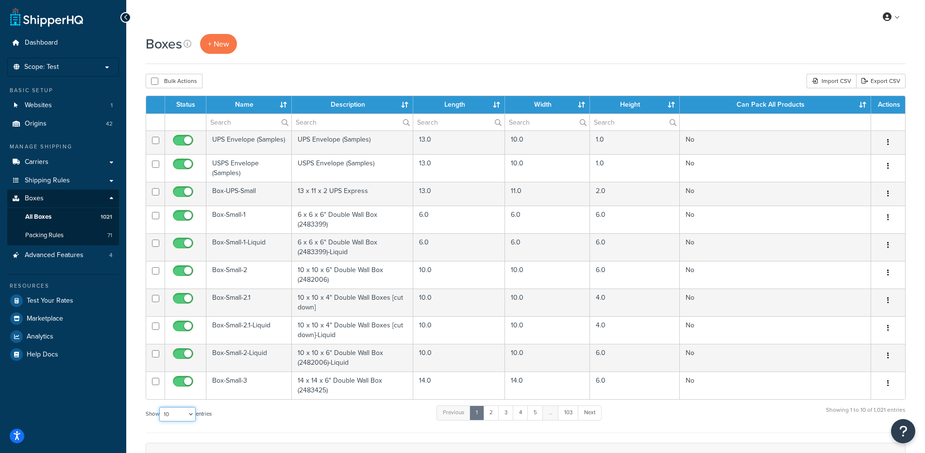
click at [189, 414] on select "10 15 25 50 100 1000" at bounding box center [177, 414] width 36 height 15
click at [235, 125] on input "text" at bounding box center [248, 122] width 85 height 17
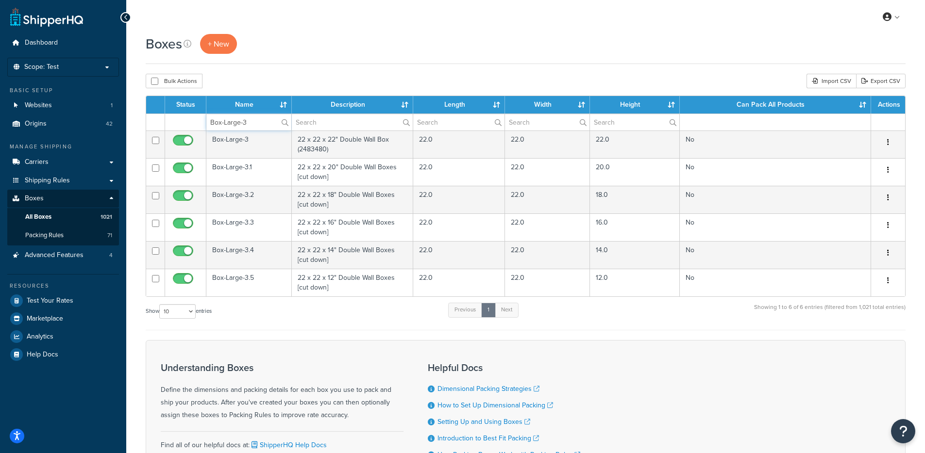
type input "Box-Large-3"
click at [347, 66] on div "Boxes + New Bulk Actions Duplicate Delete Import CSV Export CSV Contact Us Send…" at bounding box center [525, 283] width 798 height 498
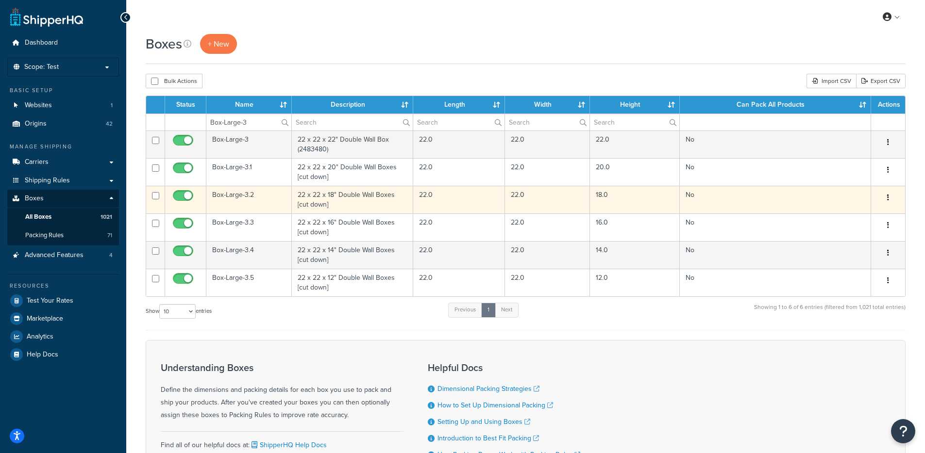
click at [890, 199] on button "button" at bounding box center [888, 198] width 14 height 16
click at [869, 217] on link "Edit" at bounding box center [855, 216] width 77 height 20
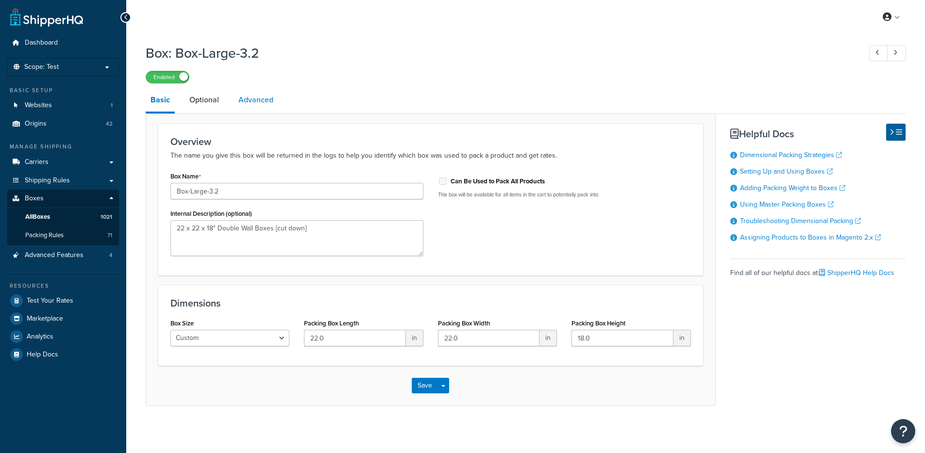
click at [245, 109] on link "Advanced" at bounding box center [255, 99] width 45 height 23
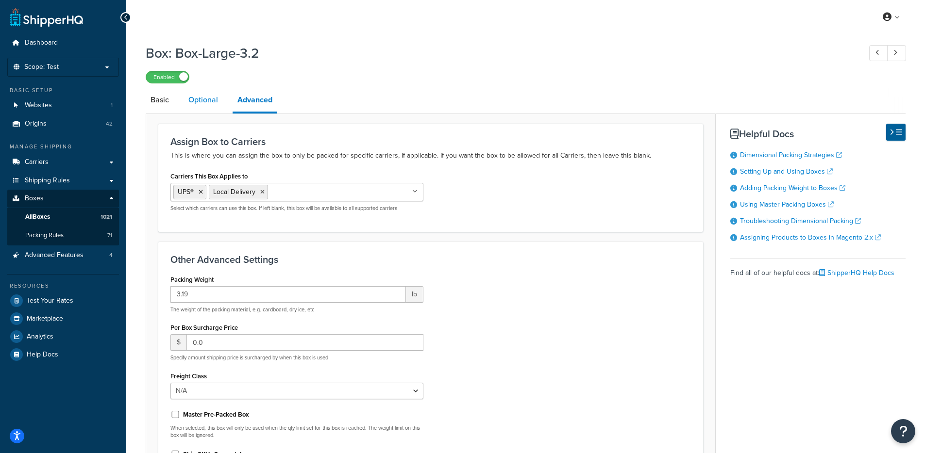
click at [204, 102] on link "Optional" at bounding box center [202, 99] width 39 height 23
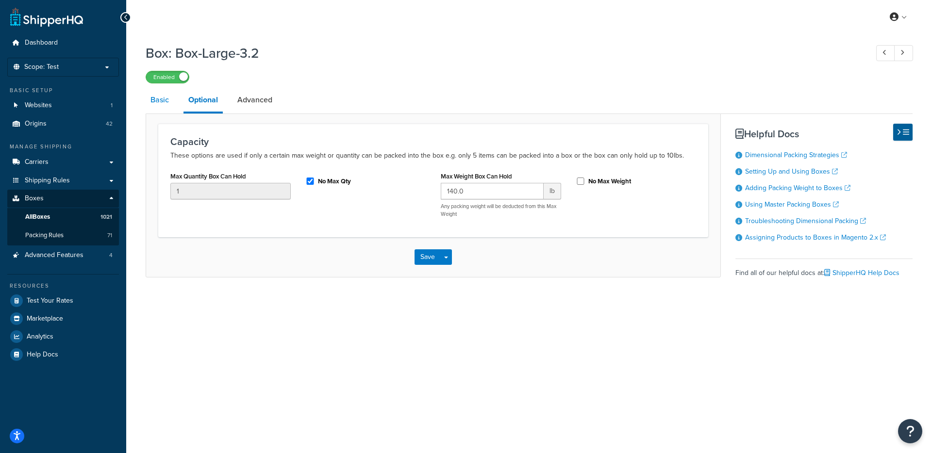
click at [168, 106] on link "Basic" at bounding box center [160, 99] width 28 height 23
